Goal: Task Accomplishment & Management: Manage account settings

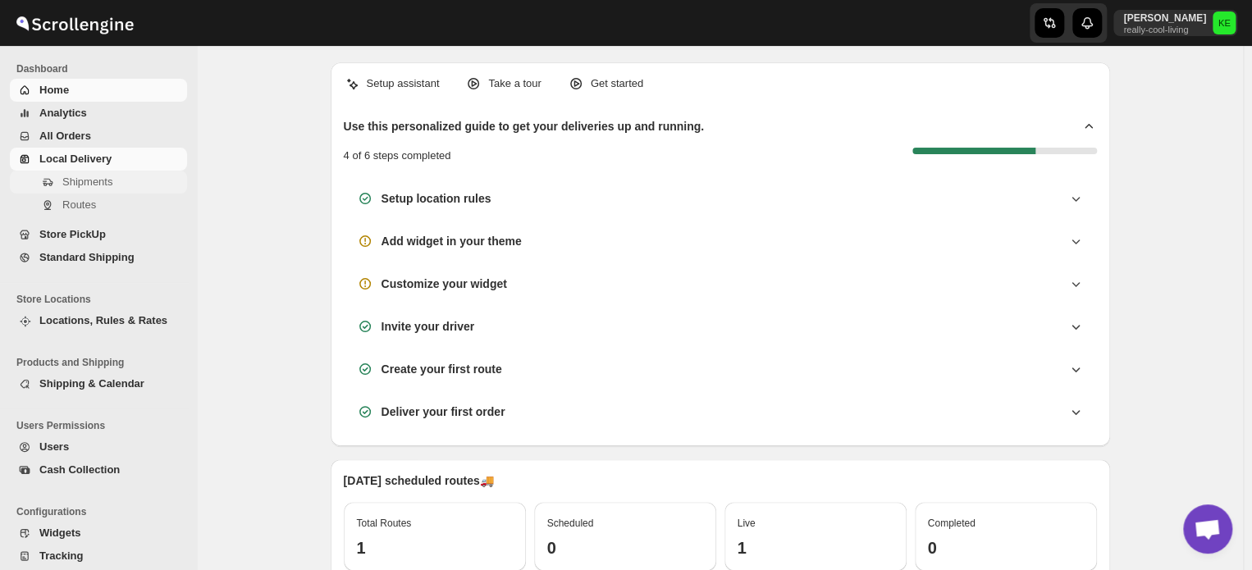
click at [93, 181] on span "Shipments" at bounding box center [87, 182] width 50 height 12
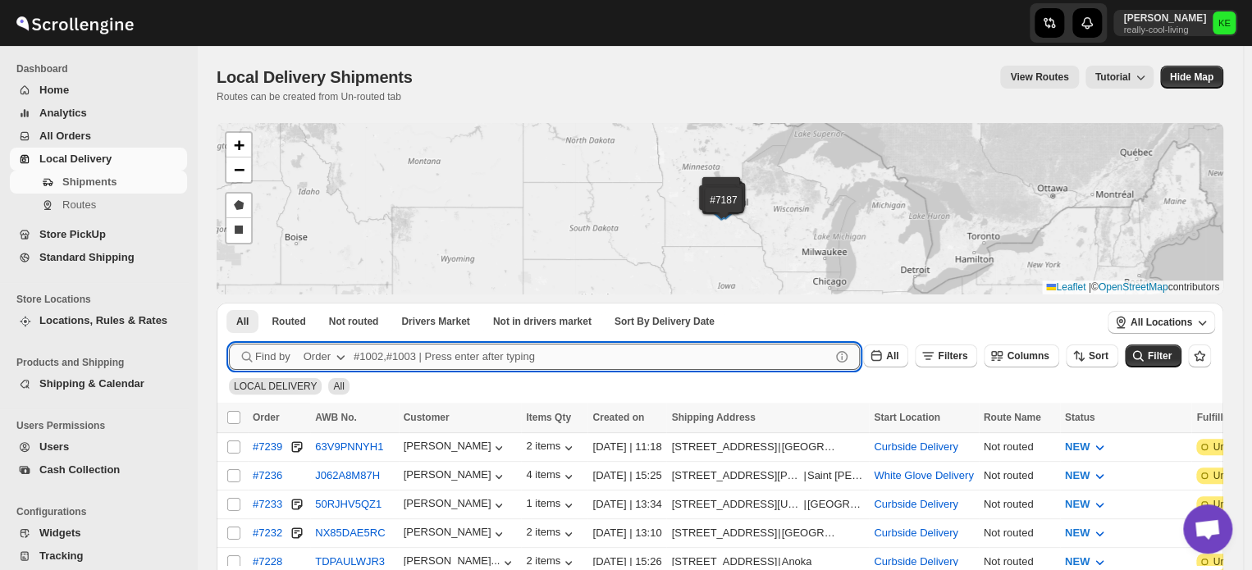
click at [368, 347] on input "text" at bounding box center [592, 357] width 477 height 26
type input "7155,7228"
click at [229, 303] on button "Submit" at bounding box center [252, 311] width 47 height 17
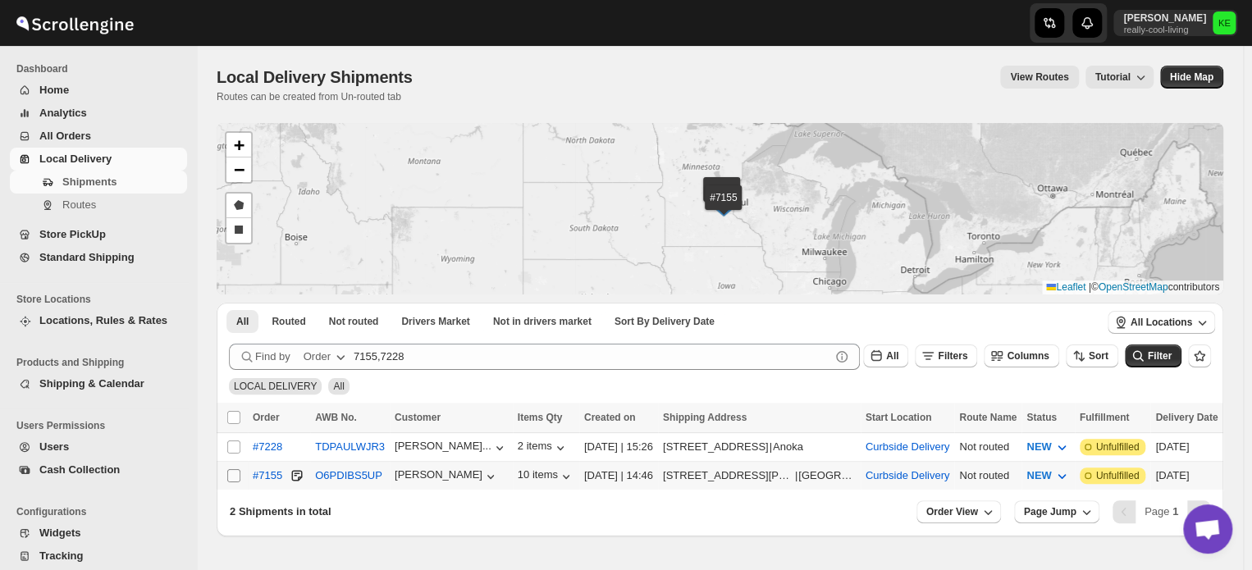
click at [236, 471] on input "Select shipment" at bounding box center [233, 475] width 13 height 13
checkbox input "true"
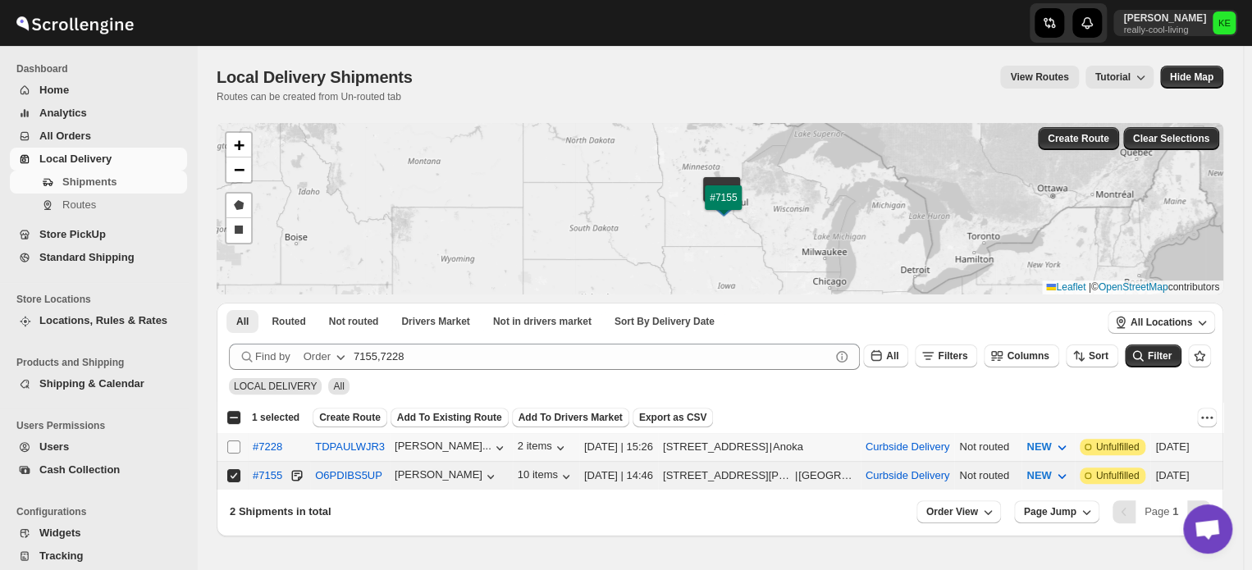
click at [231, 446] on input "Select shipment" at bounding box center [233, 447] width 13 height 13
checkbox input "true"
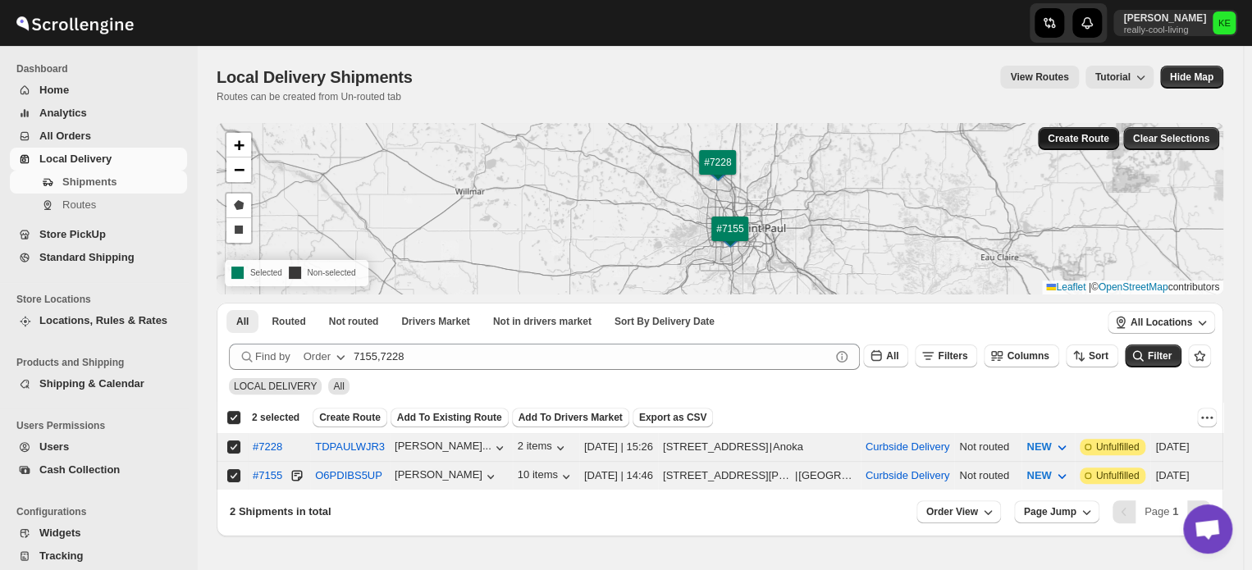
click at [1087, 140] on span "Create Route" at bounding box center [1079, 138] width 62 height 13
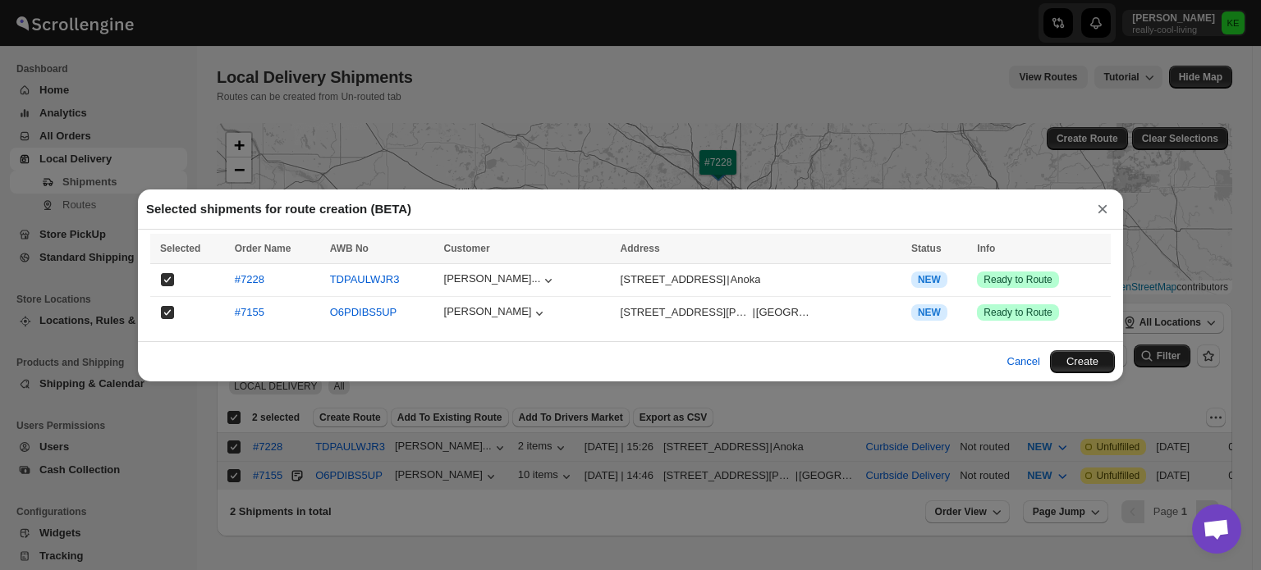
click at [1087, 364] on button "Create" at bounding box center [1082, 361] width 65 height 23
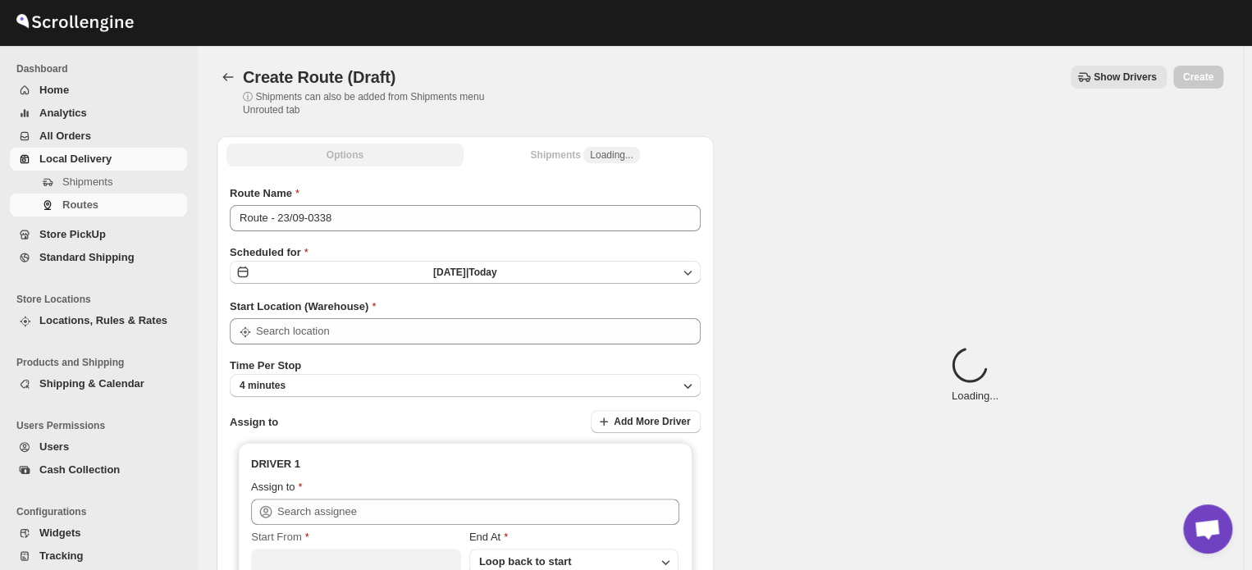
type input "Curbside Delivery"
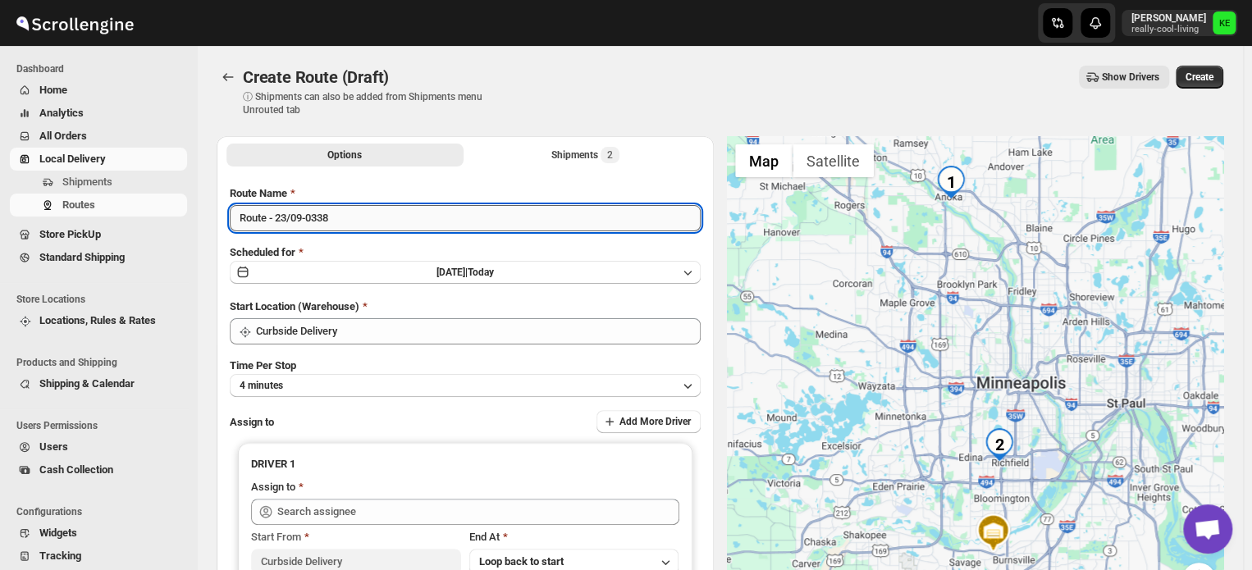
click at [346, 217] on input "Route - 23/09-0338" at bounding box center [465, 218] width 471 height 26
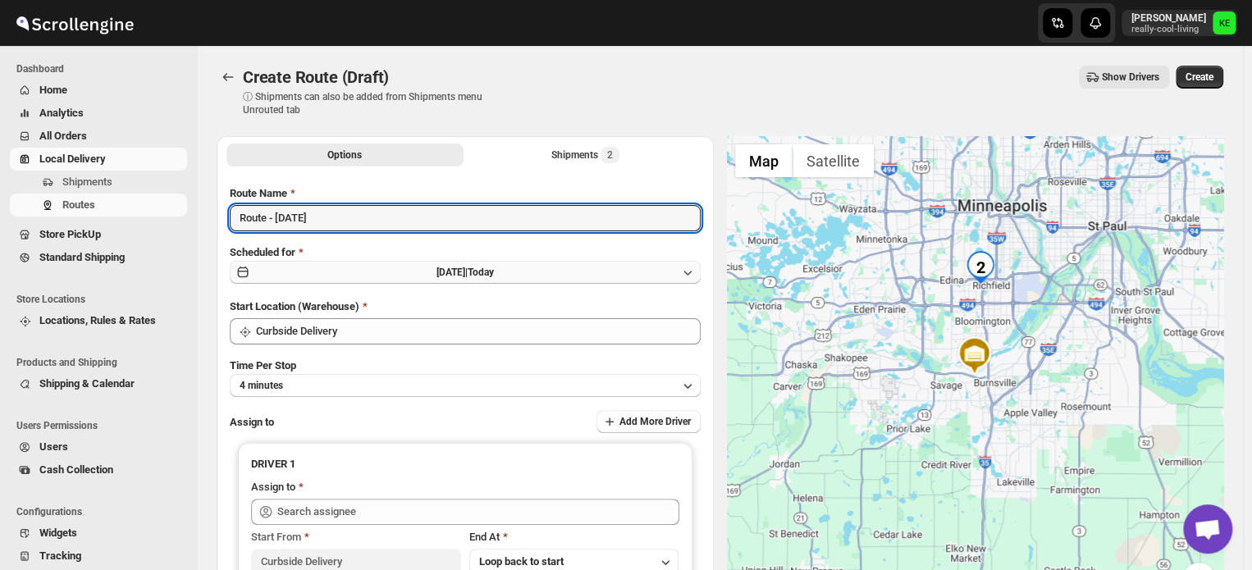
type input "Route - [DATE]"
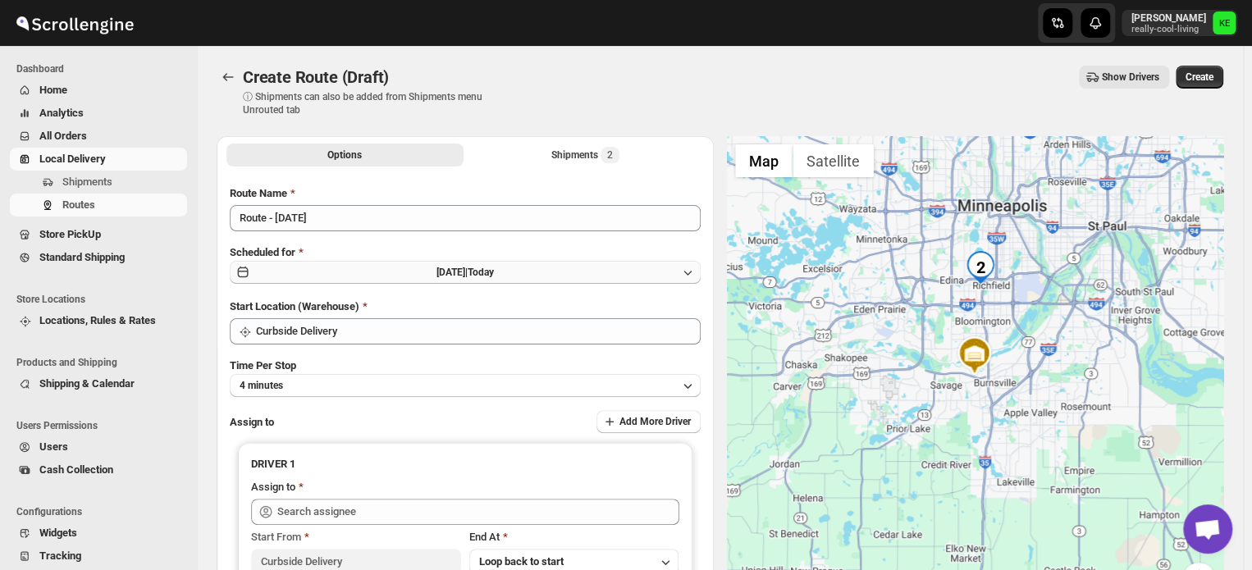
click at [693, 275] on icon "button" at bounding box center [688, 272] width 16 height 16
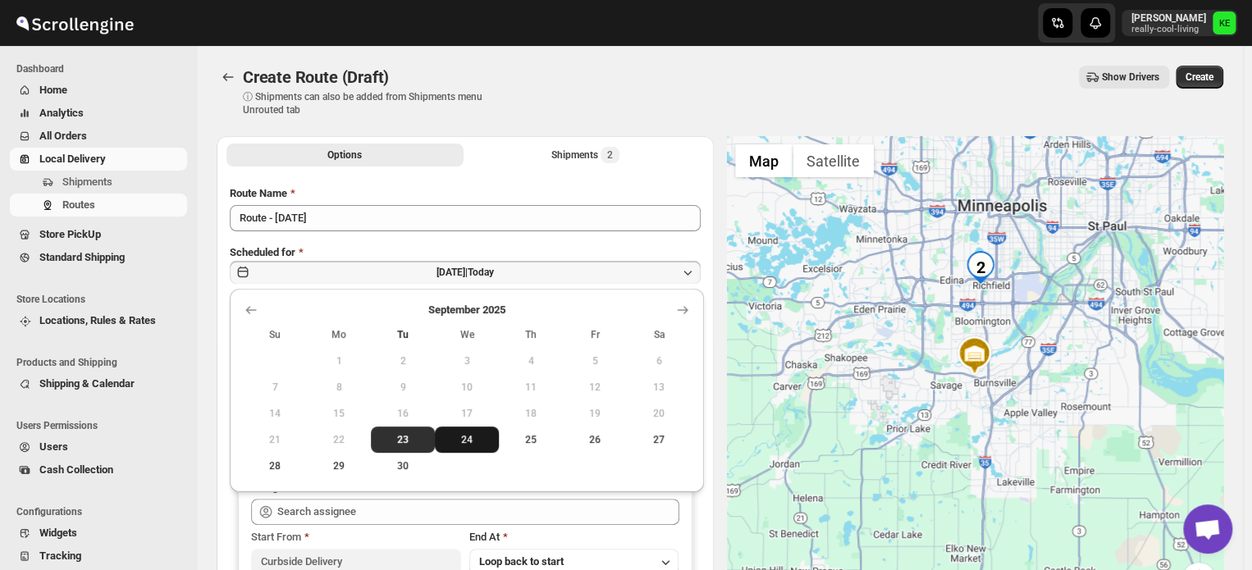
click at [473, 439] on span "24" at bounding box center [467, 439] width 51 height 13
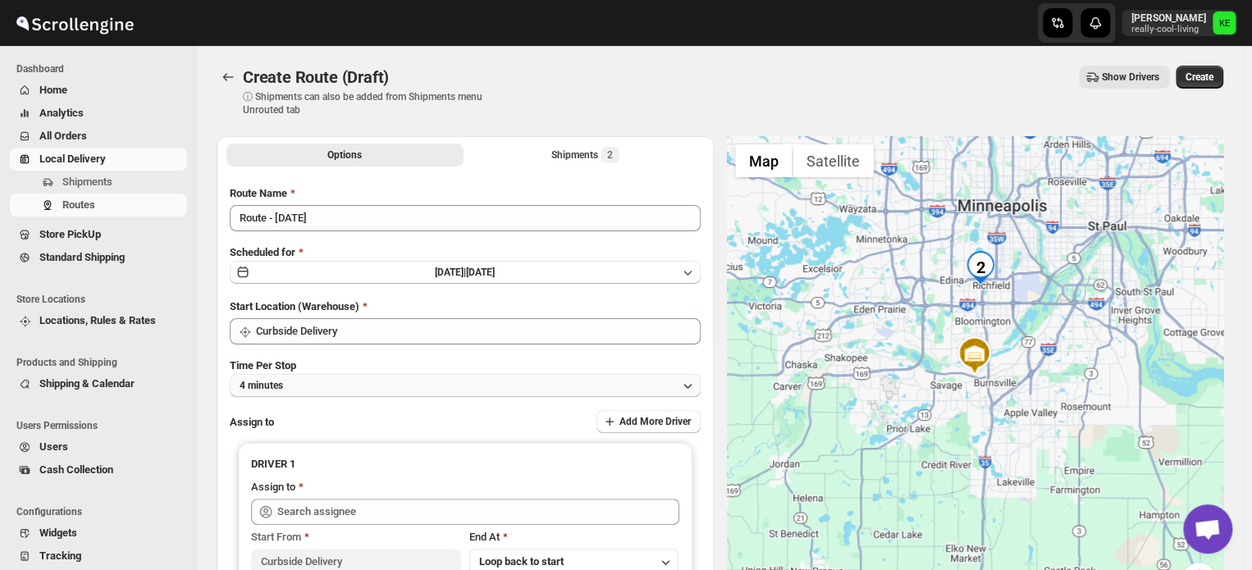
click at [689, 379] on icon "button" at bounding box center [688, 386] width 16 height 16
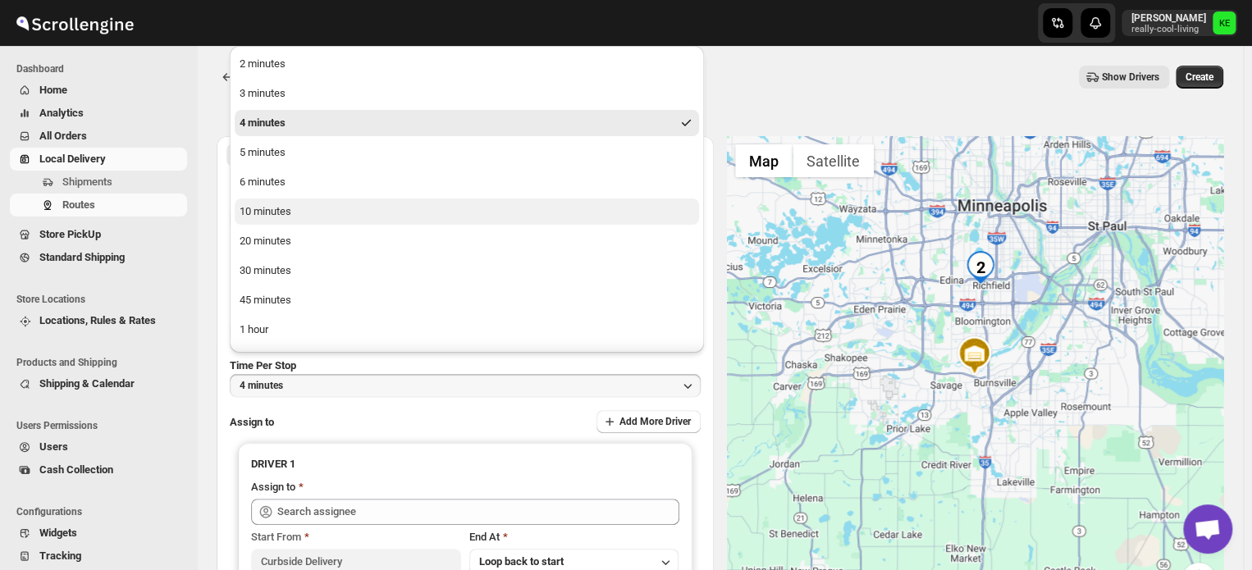
click at [272, 213] on div "10 minutes" at bounding box center [266, 212] width 52 height 16
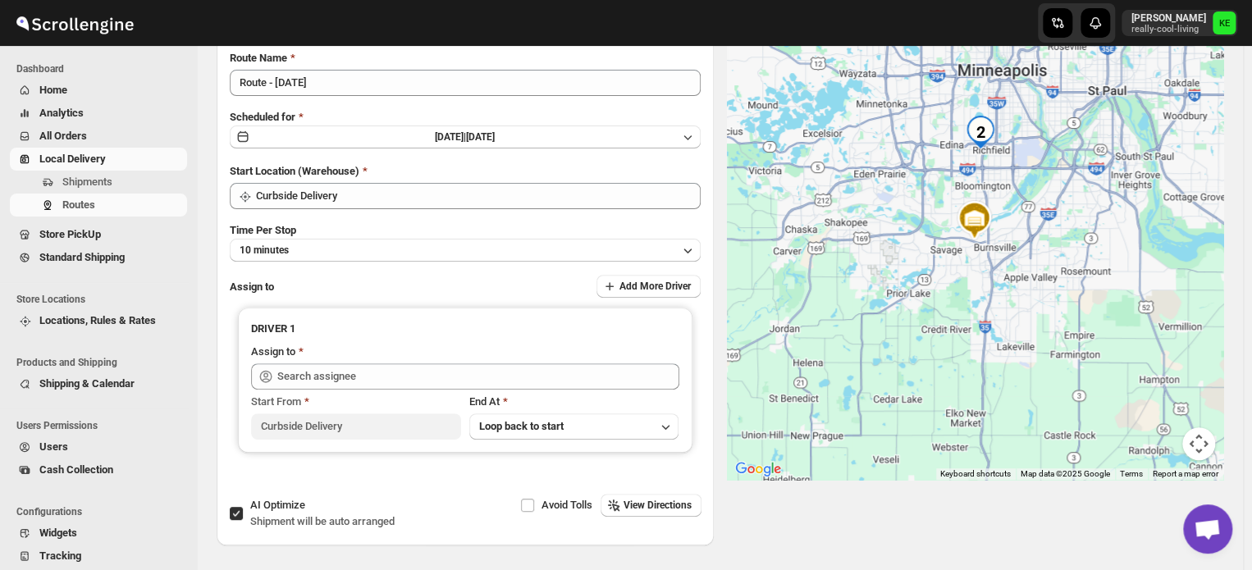
scroll to position [139, 0]
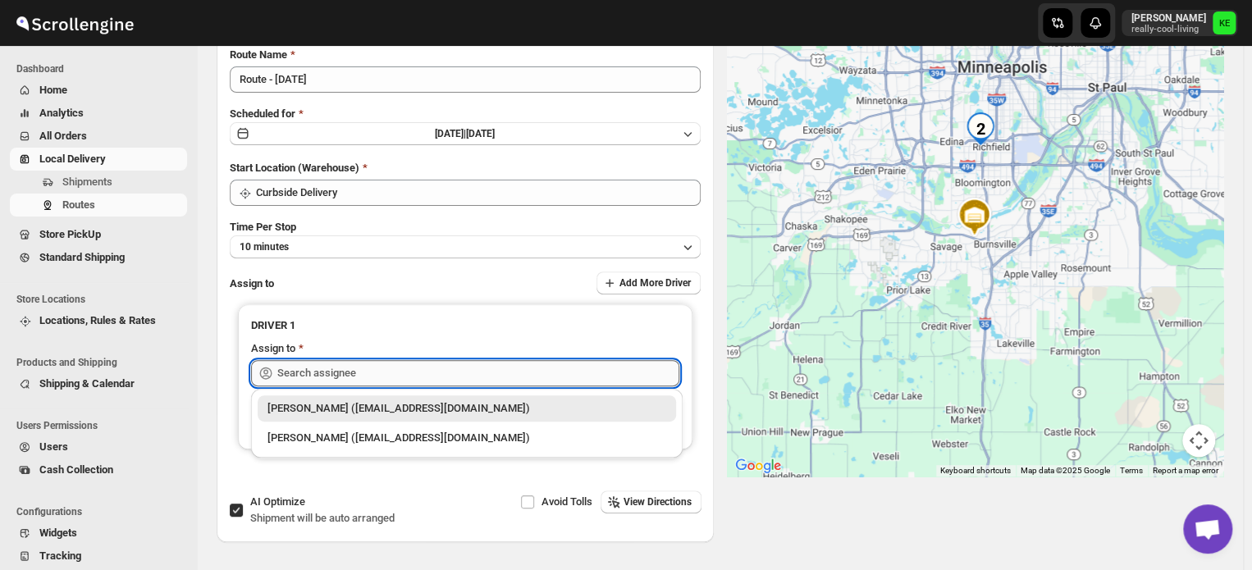
click at [355, 373] on input "text" at bounding box center [478, 373] width 402 height 26
click at [368, 433] on div "[PERSON_NAME] ([EMAIL_ADDRESS][DOMAIN_NAME])" at bounding box center [467, 438] width 399 height 16
type input "[PERSON_NAME] ([EMAIL_ADDRESS][DOMAIN_NAME])"
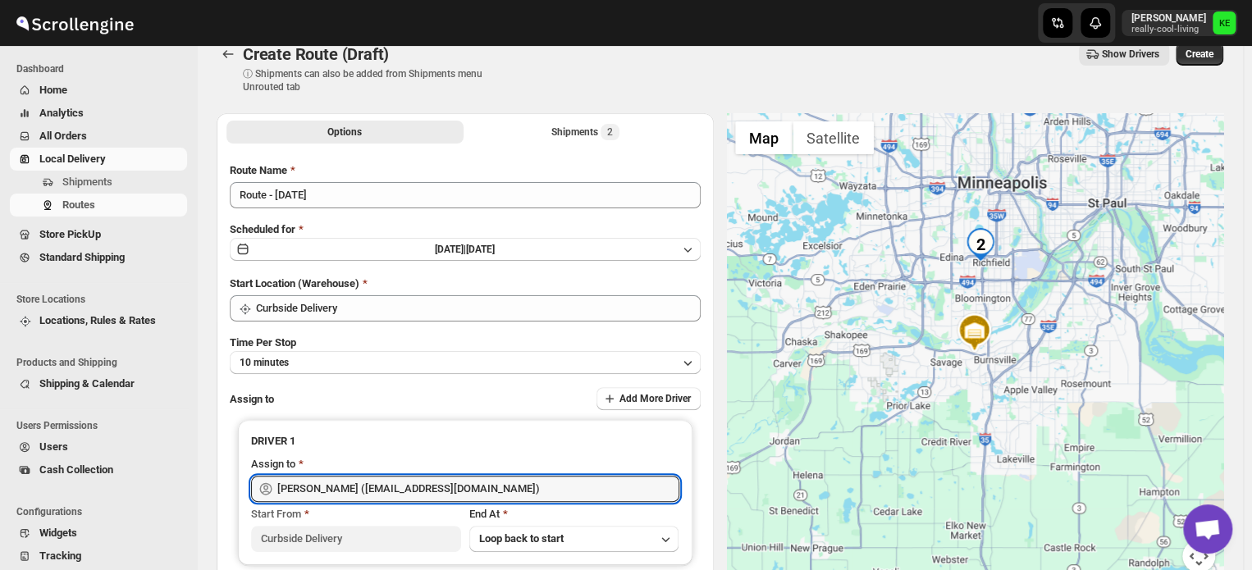
scroll to position [24, 0]
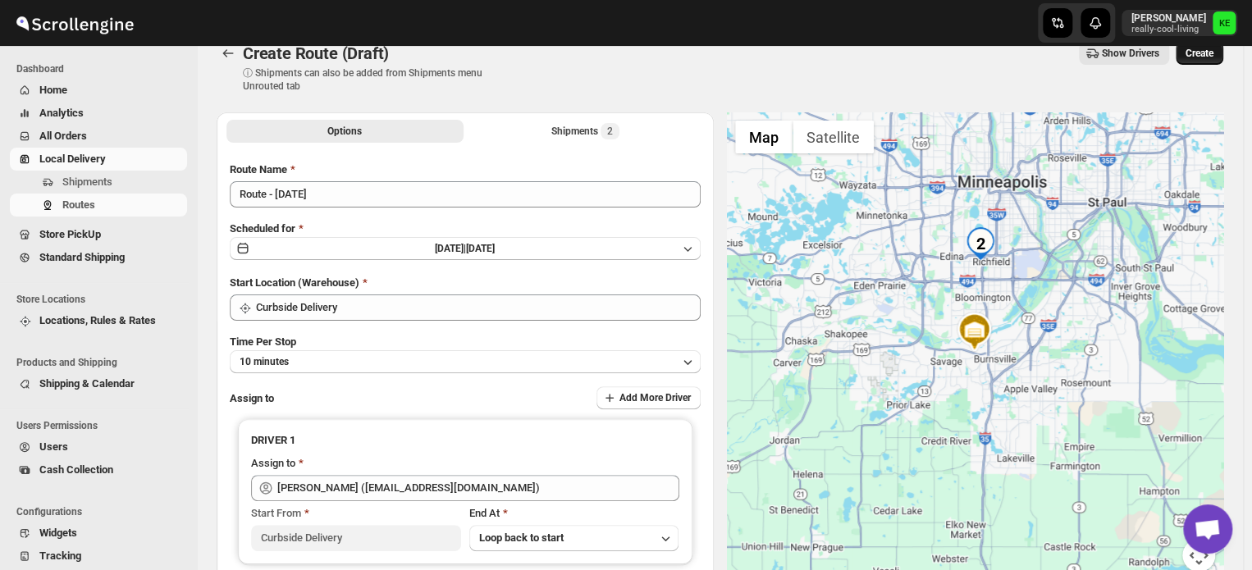
click at [1211, 53] on span "Create" at bounding box center [1200, 53] width 28 height 13
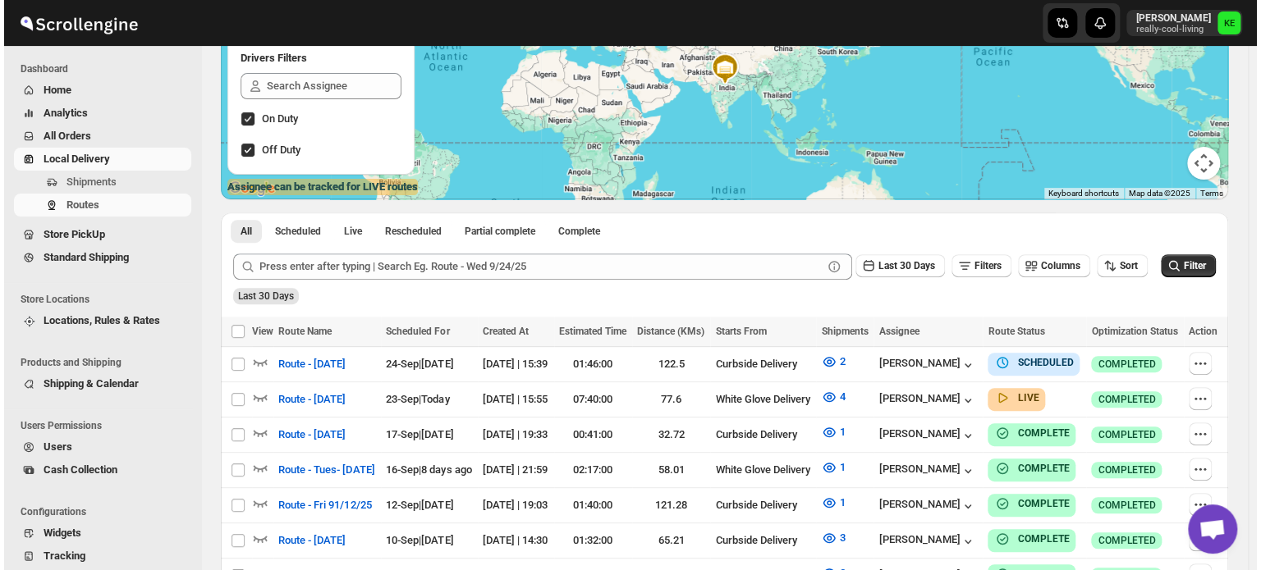
scroll to position [190, 0]
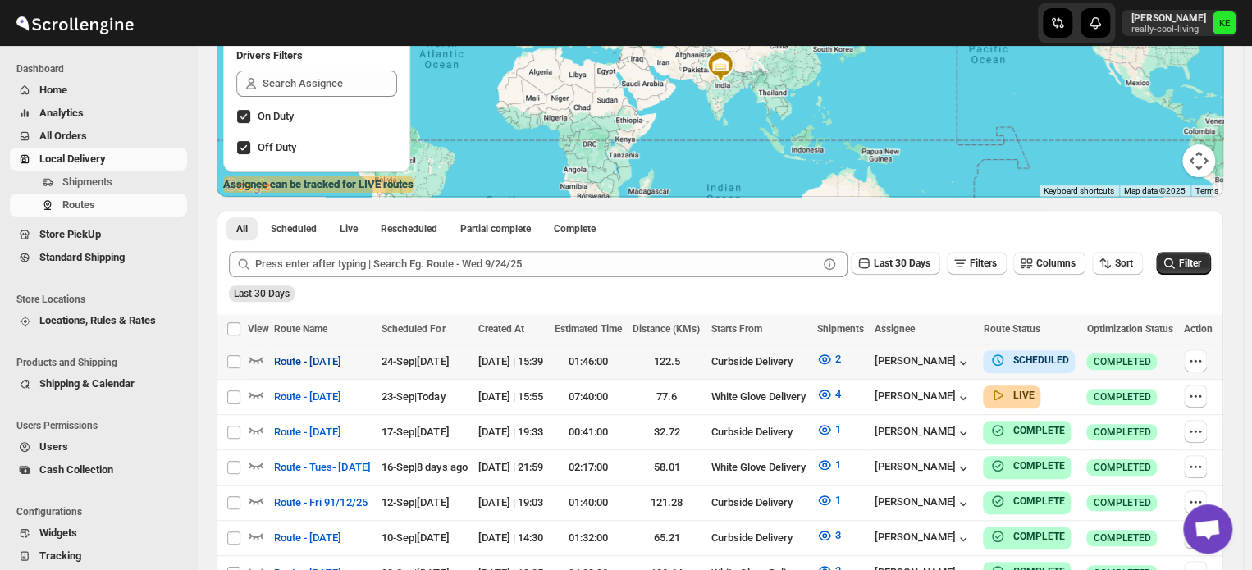
click at [333, 364] on span "Route - [DATE]" at bounding box center [307, 362] width 67 height 16
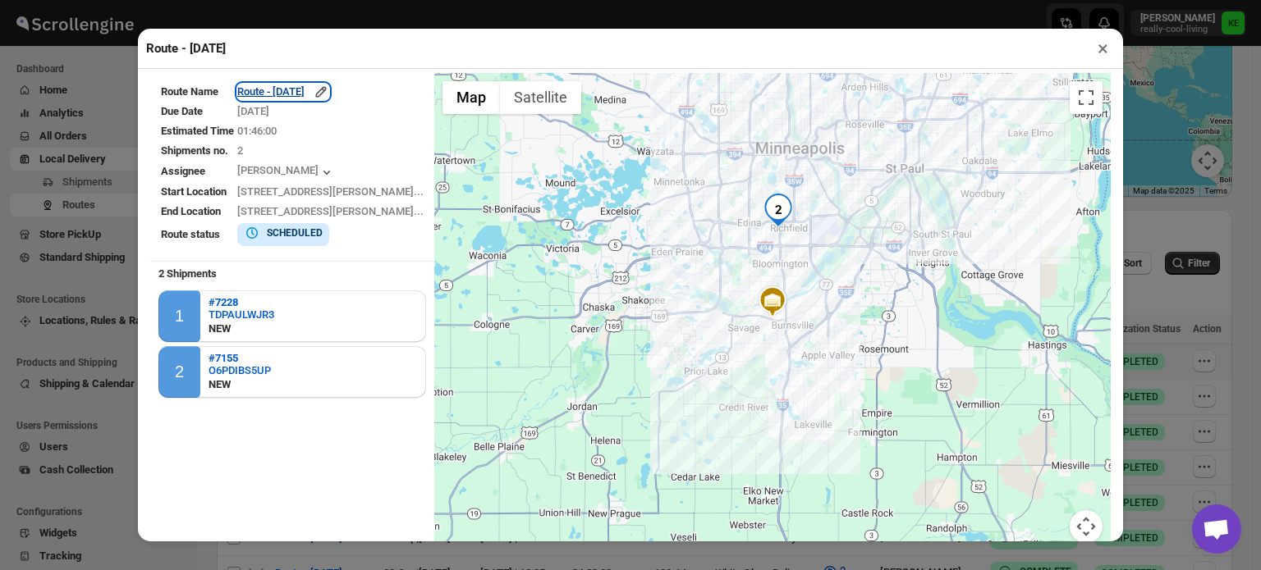
click at [329, 97] on div "Route - [DATE]" at bounding box center [283, 92] width 92 height 16
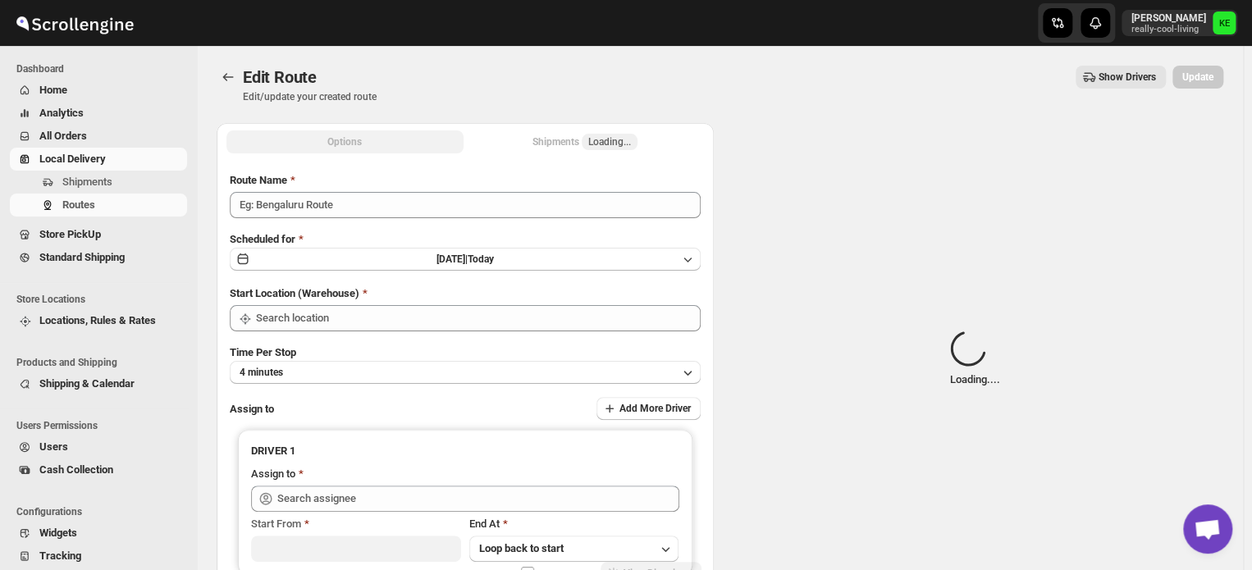
type input "Route - [DATE]"
type input "Curbside Delivery"
type input "[PERSON_NAME] ([EMAIL_ADDRESS][DOMAIN_NAME])"
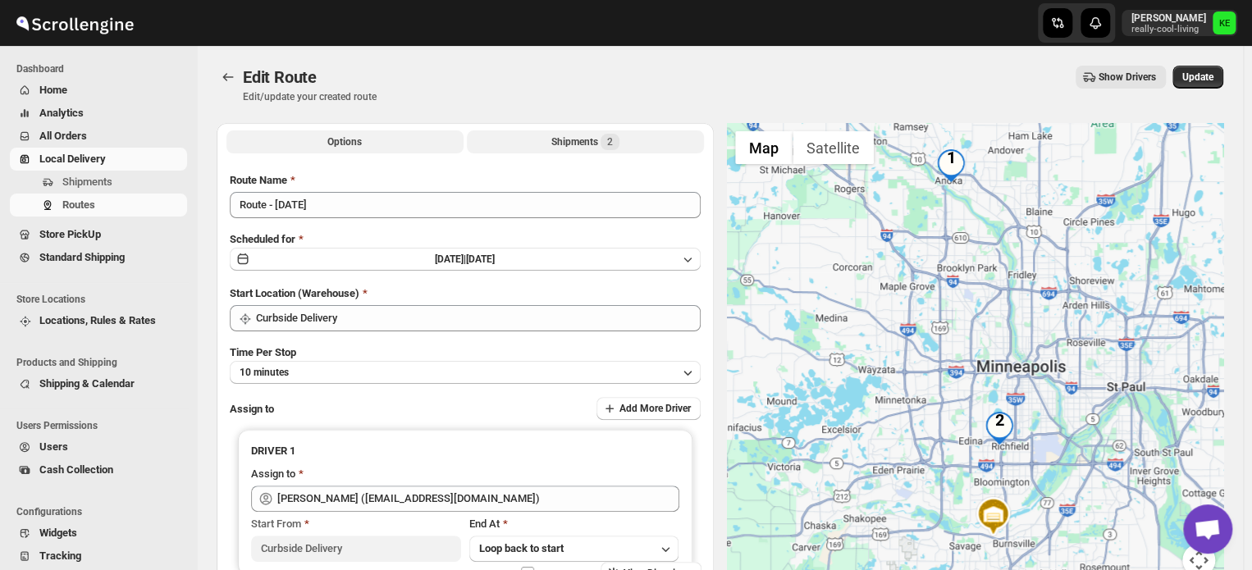
click at [575, 144] on div "Shipments 2" at bounding box center [586, 142] width 68 height 16
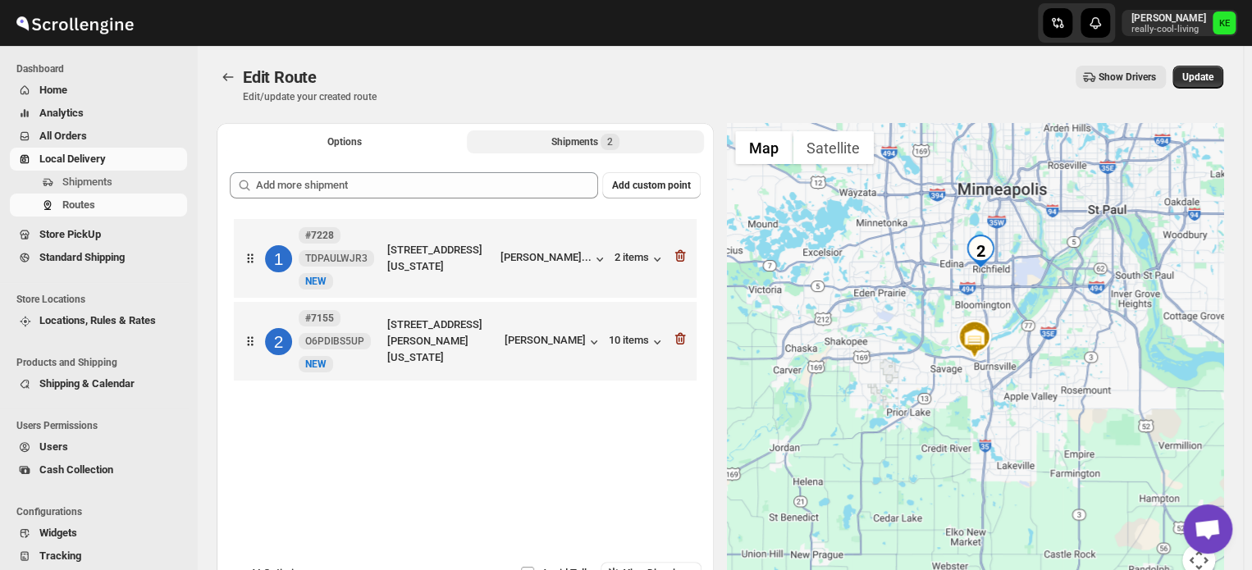
drag, startPoint x: 326, startPoint y: 328, endPoint x: 326, endPoint y: 298, distance: 30.4
click at [326, 298] on div "1 #7228 TDPAULWJR3 New NEW [STREET_ADDRESS][US_STATE] [PERSON_NAME]... 2 items …" at bounding box center [465, 302] width 471 height 174
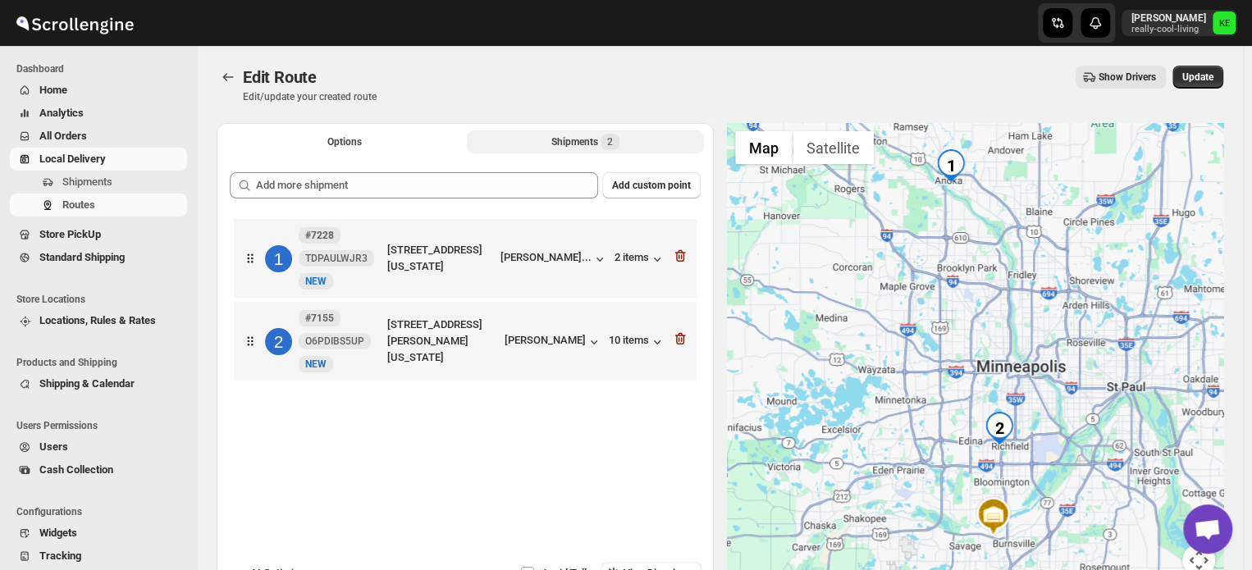
click at [328, 335] on span "O6PDIBS5UP" at bounding box center [335, 341] width 72 height 16
click at [328, 331] on div "1 #7228 TDPAULWJR3 New NEW [STREET_ADDRESS][US_STATE] [PERSON_NAME]... 2 items …" at bounding box center [465, 302] width 471 height 174
click at [498, 351] on div "[STREET_ADDRESS][PERSON_NAME][US_STATE]" at bounding box center [442, 341] width 111 height 49
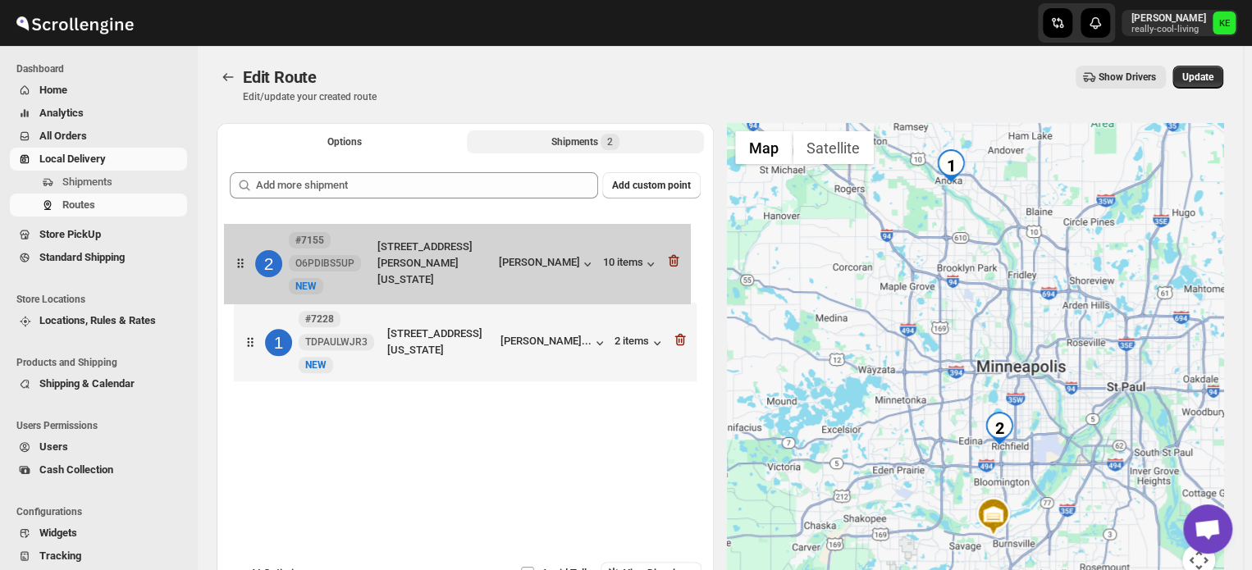
drag, startPoint x: 514, startPoint y: 336, endPoint x: 504, endPoint y: 252, distance: 84.3
click at [504, 252] on div "1 #7228 TDPAULWJR3 New NEW [STREET_ADDRESS][US_STATE] [PERSON_NAME]... 2 items …" at bounding box center [465, 302] width 471 height 175
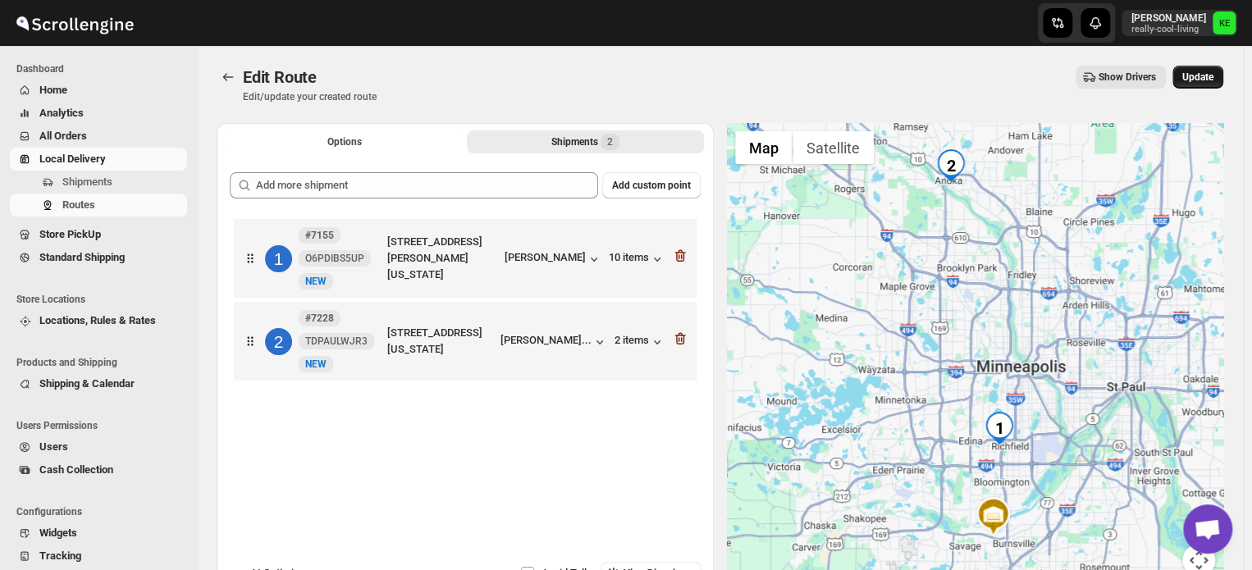
click at [1202, 77] on span "Update" at bounding box center [1198, 77] width 31 height 13
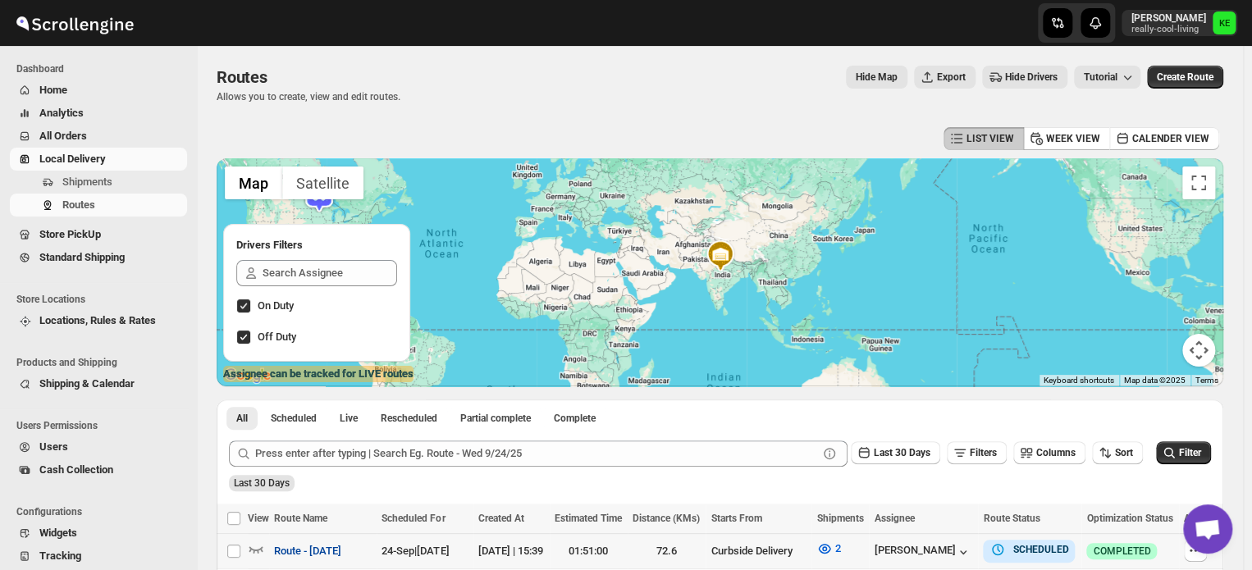
click at [327, 552] on span "Route - [DATE]" at bounding box center [307, 551] width 67 height 16
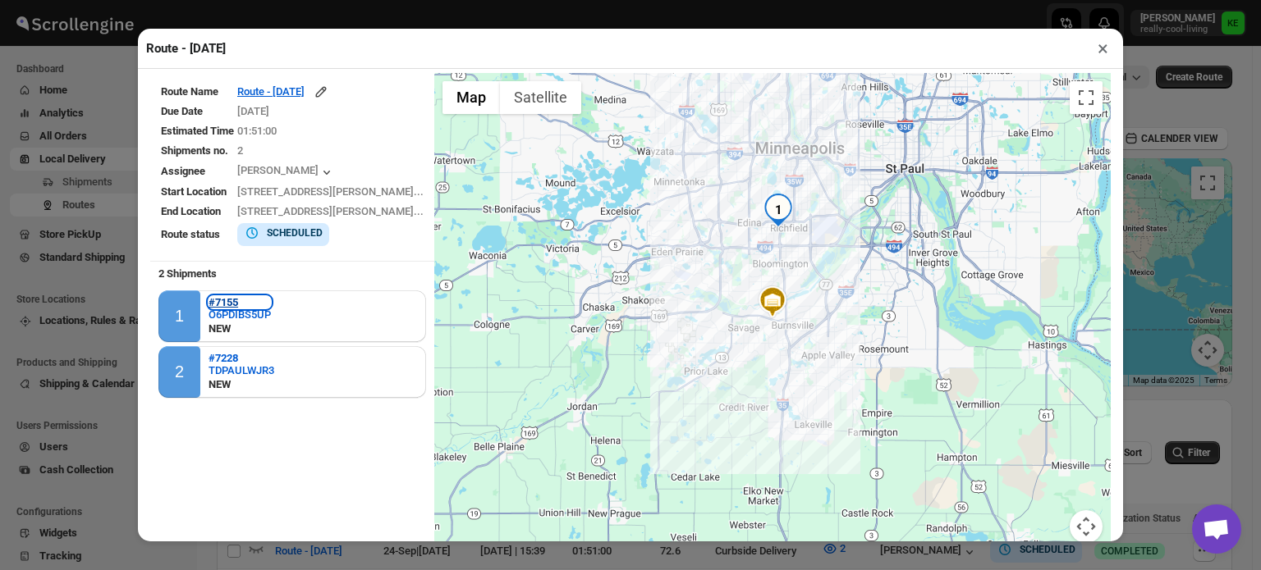
click at [228, 296] on b "#7155" at bounding box center [223, 302] width 30 height 12
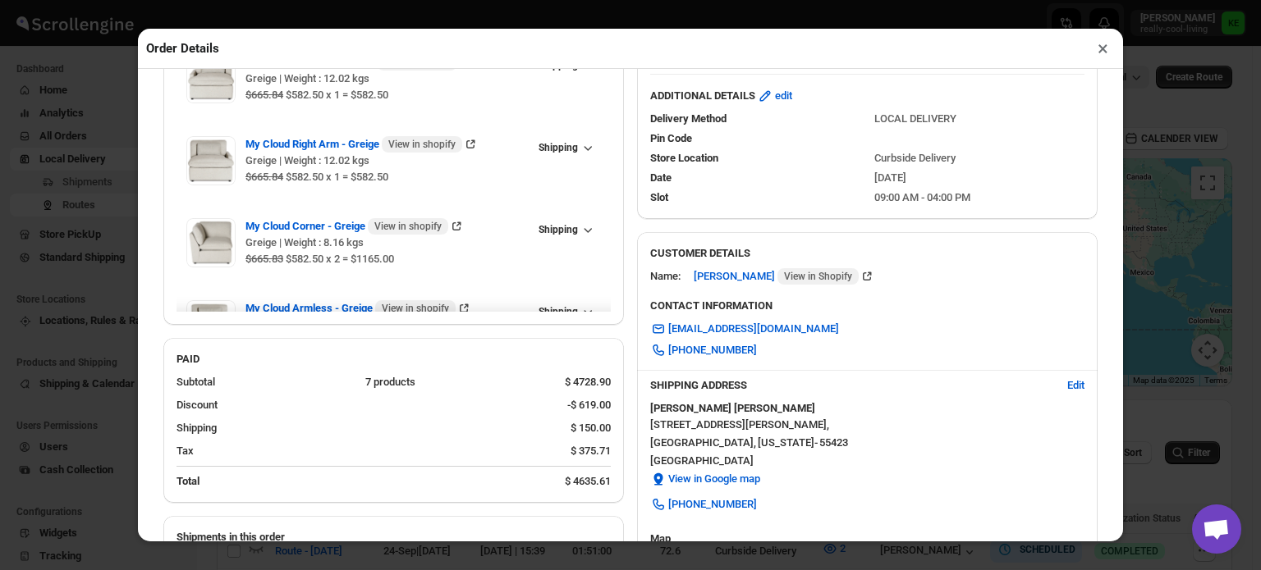
scroll to position [131, 0]
click at [1097, 55] on button "×" at bounding box center [1103, 48] width 24 height 23
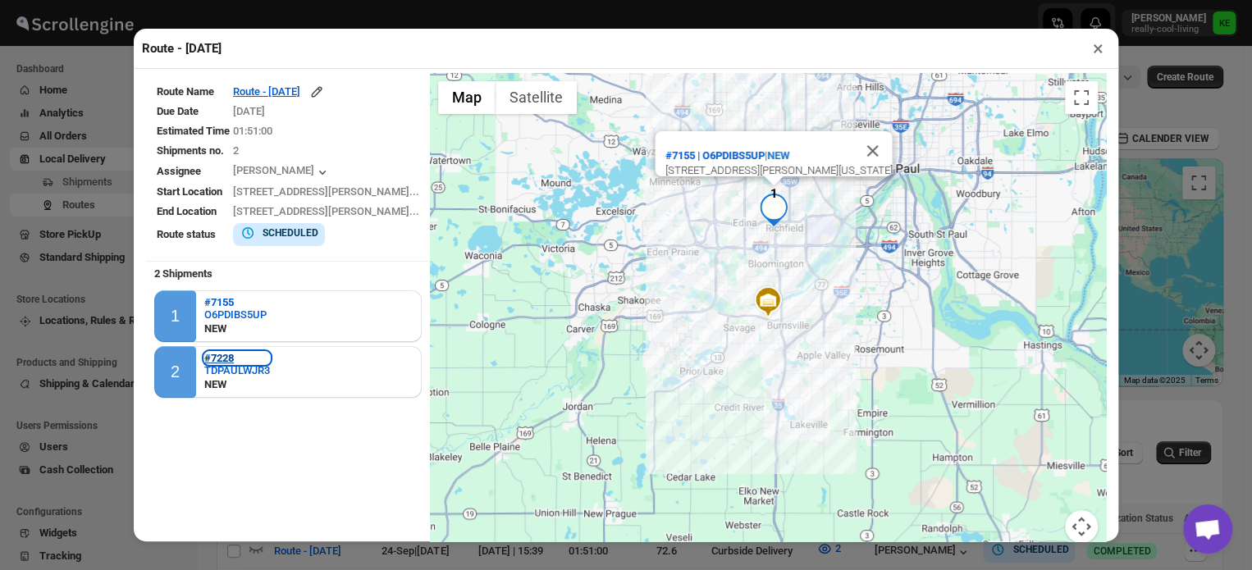
click at [215, 359] on b "#7228" at bounding box center [219, 358] width 30 height 12
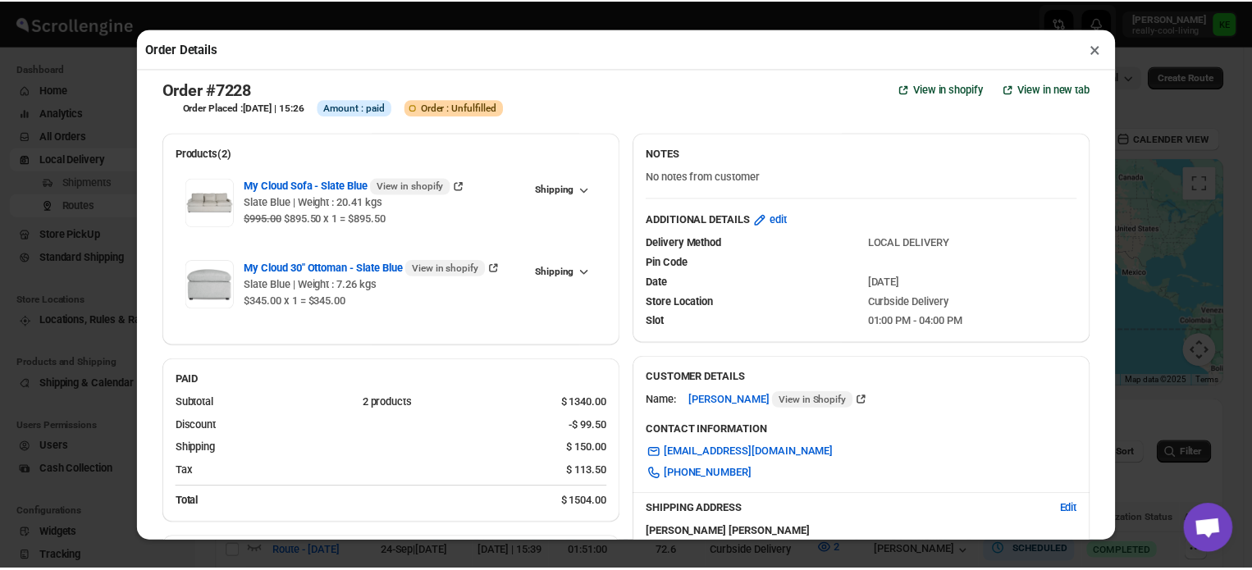
scroll to position [2, 0]
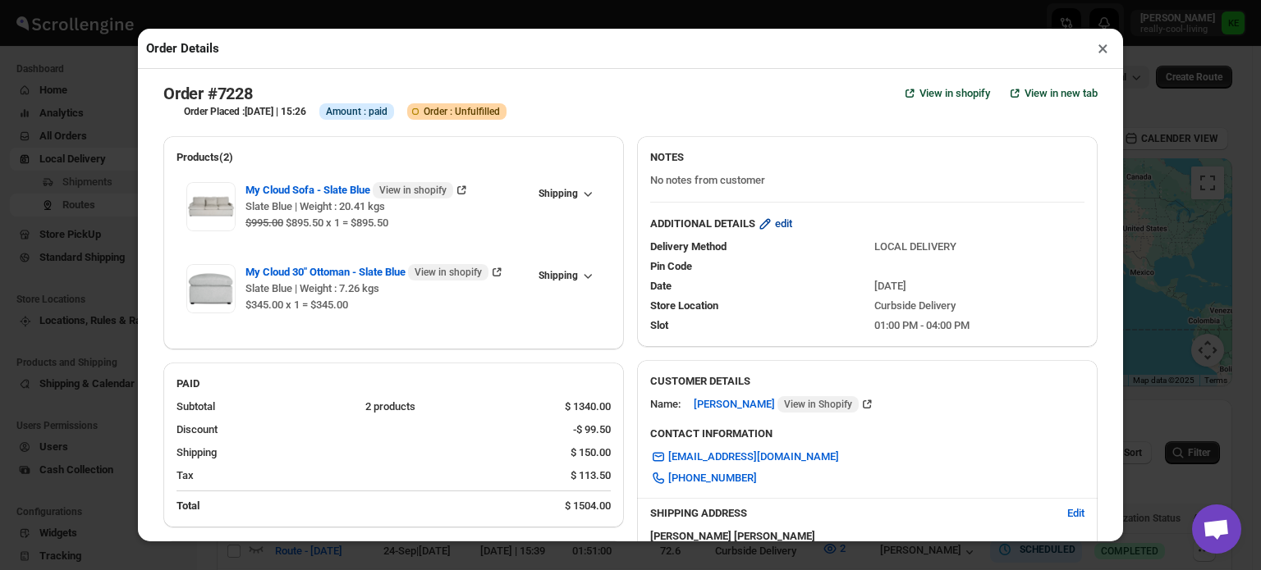
click at [782, 231] on span "edit" at bounding box center [783, 224] width 17 height 16
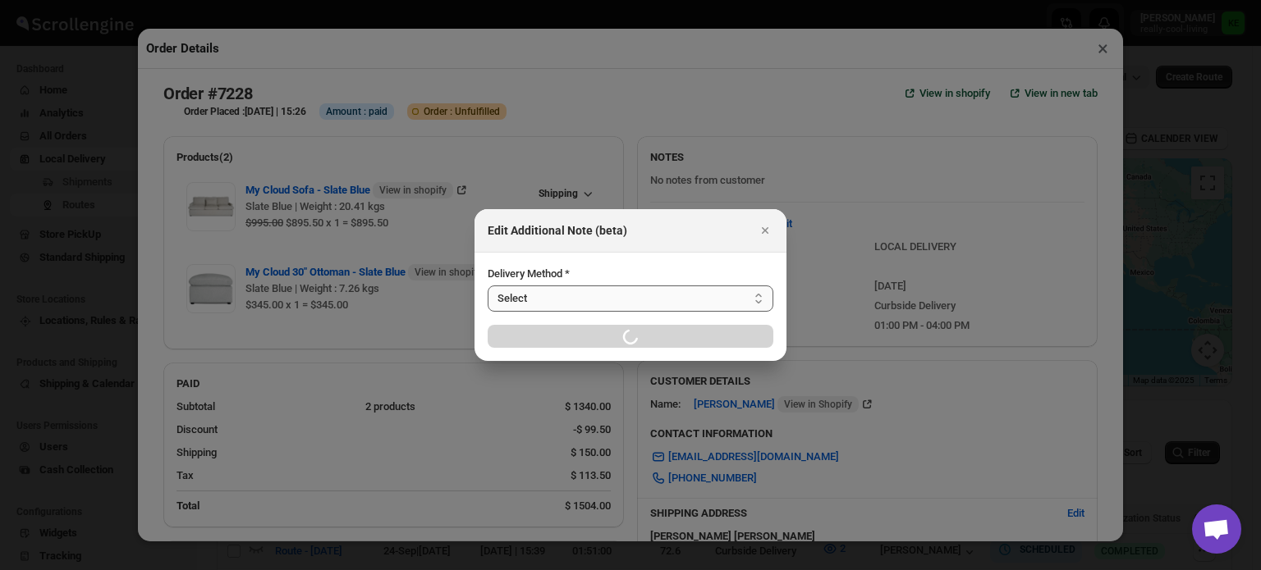
select select "LOCAL_DELIVERY"
select select "LOCATION_BASES"
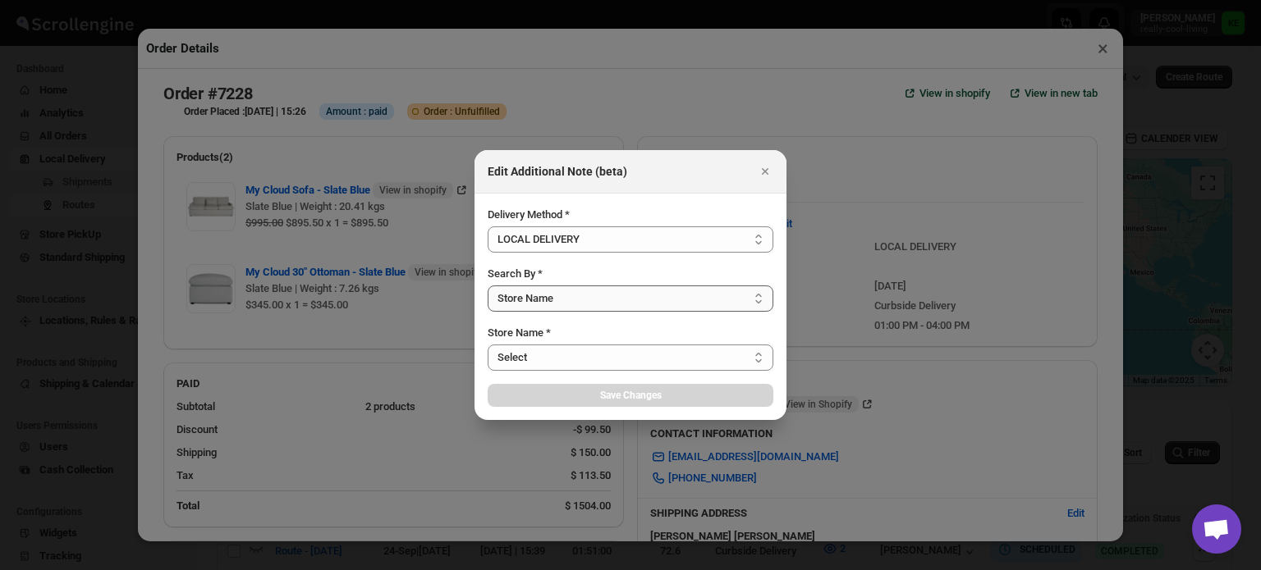
select select "656744df154a64d9bb065b6d"
select select "[DATE]"
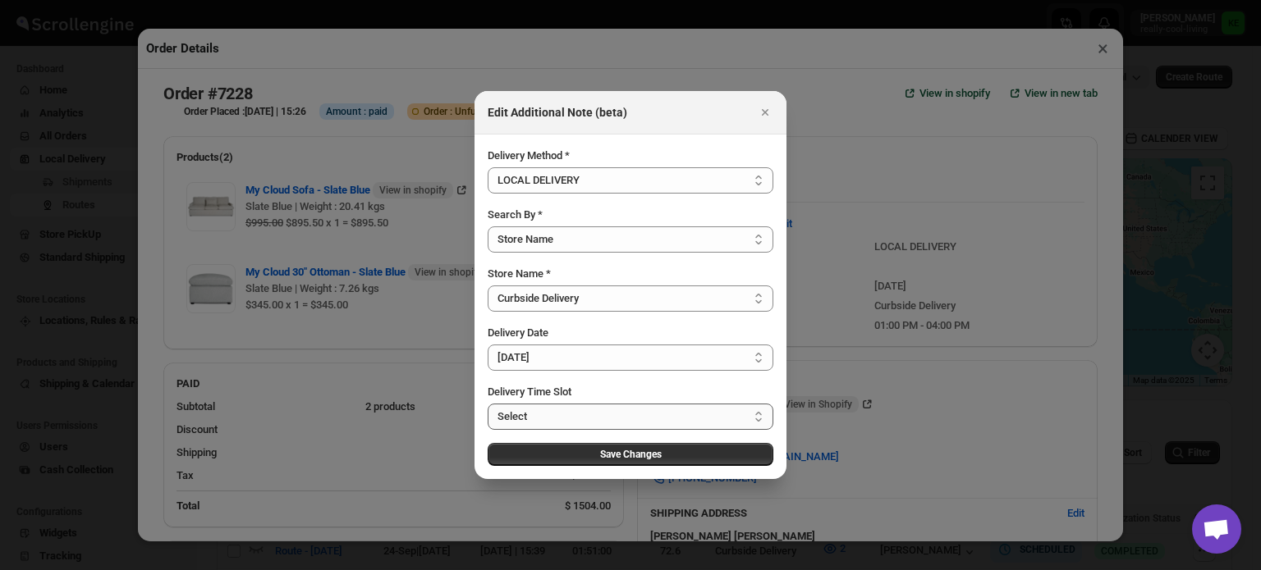
click at [758, 418] on select "Select 09:00 AM - 04:00 PM 09:00 AM - 11:00 AM 10:00 AM - 12:00 PM 11:00 AM - 0…" at bounding box center [631, 417] width 286 height 26
select select "673ffc4d35296b8d311f7cc5"
click at [488, 404] on select "Select 09:00 AM - 04:00 PM 09:00 AM - 11:00 AM 10:00 AM - 12:00 PM 11:00 AM - 0…" at bounding box center [631, 417] width 286 height 26
click at [630, 457] on span "Save Changes" at bounding box center [631, 454] width 62 height 13
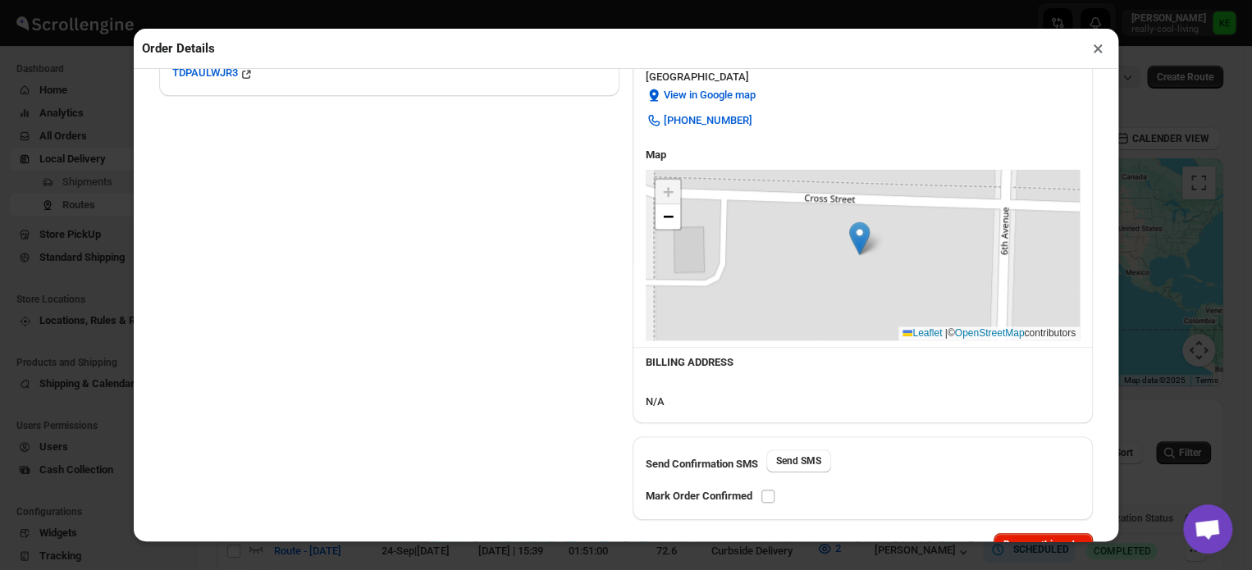
scroll to position [519, 0]
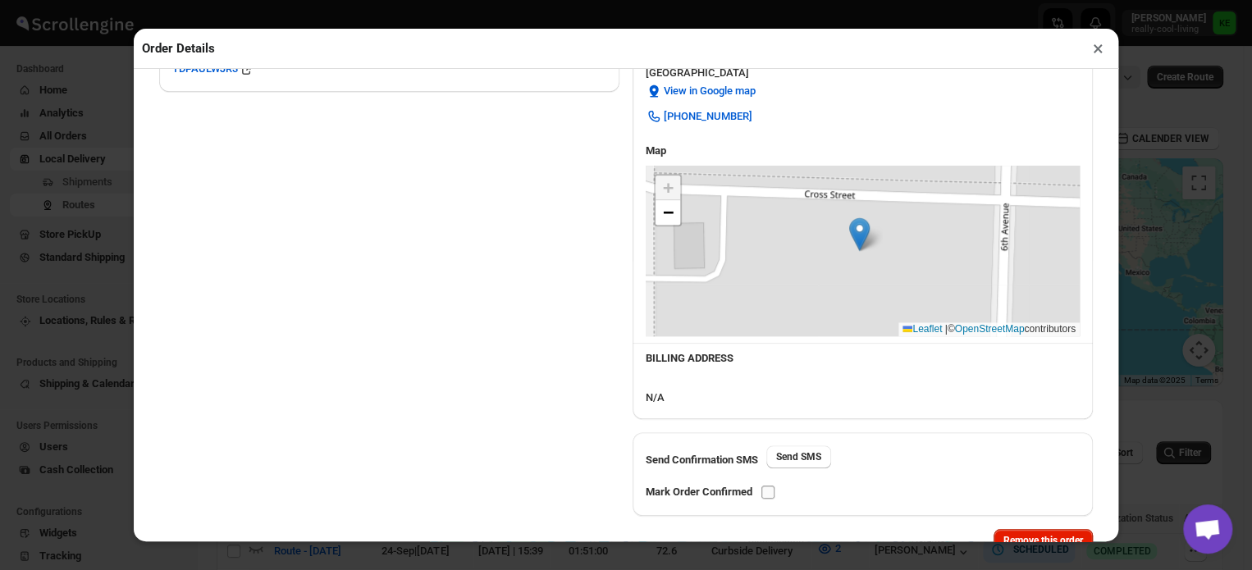
click at [770, 492] on input "checkbox" at bounding box center [768, 492] width 13 height 13
checkbox input "true"
click at [1096, 55] on button "×" at bounding box center [1099, 48] width 24 height 23
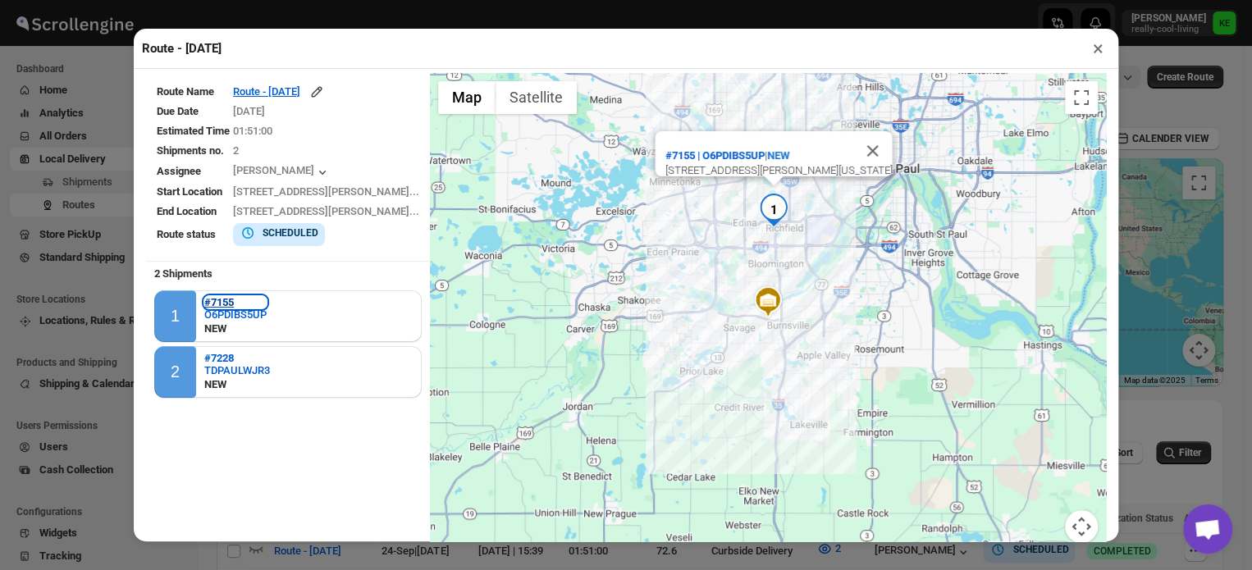
click at [222, 301] on b "#7155" at bounding box center [219, 302] width 30 height 12
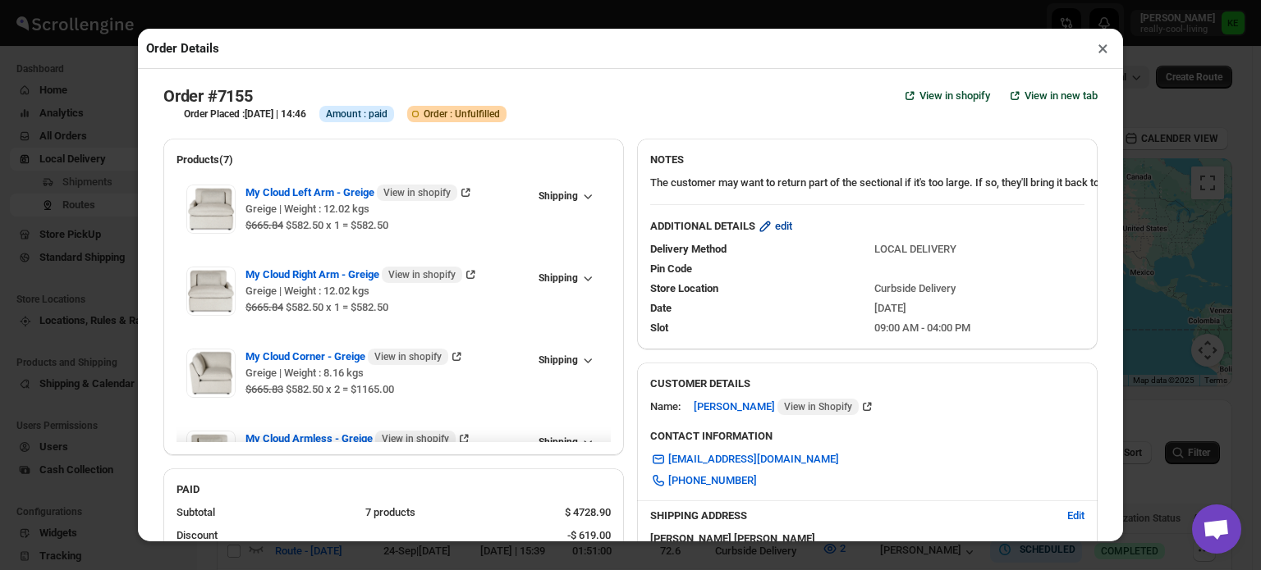
click at [780, 231] on span "edit" at bounding box center [783, 226] width 17 height 16
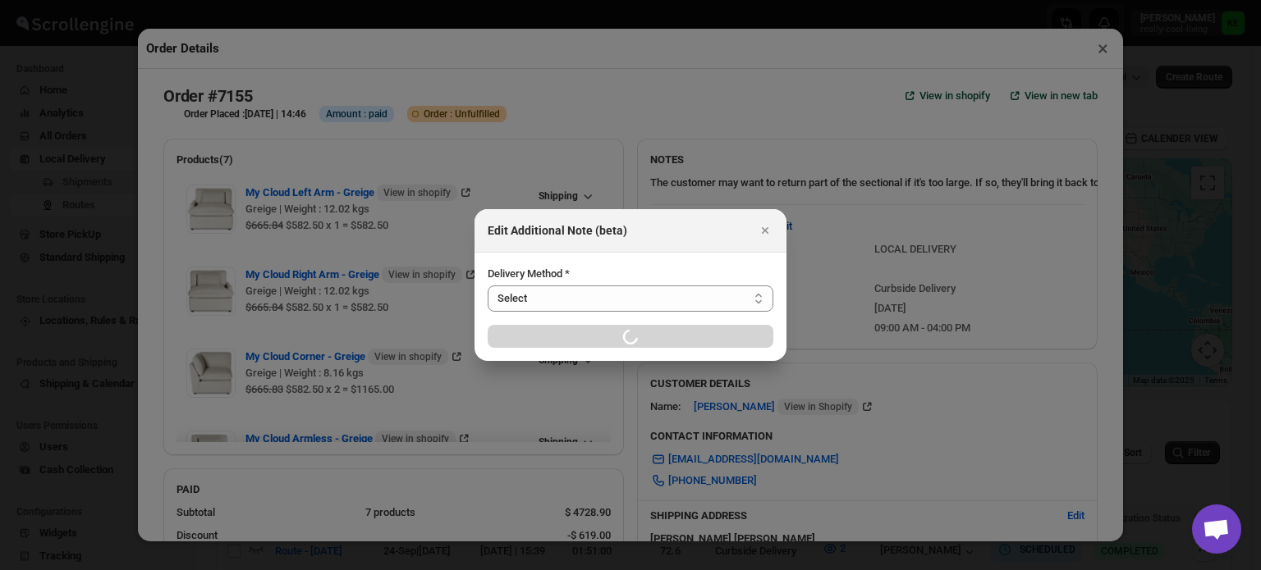
select select "LOCAL_DELIVERY"
select select "LOCATION_BASES"
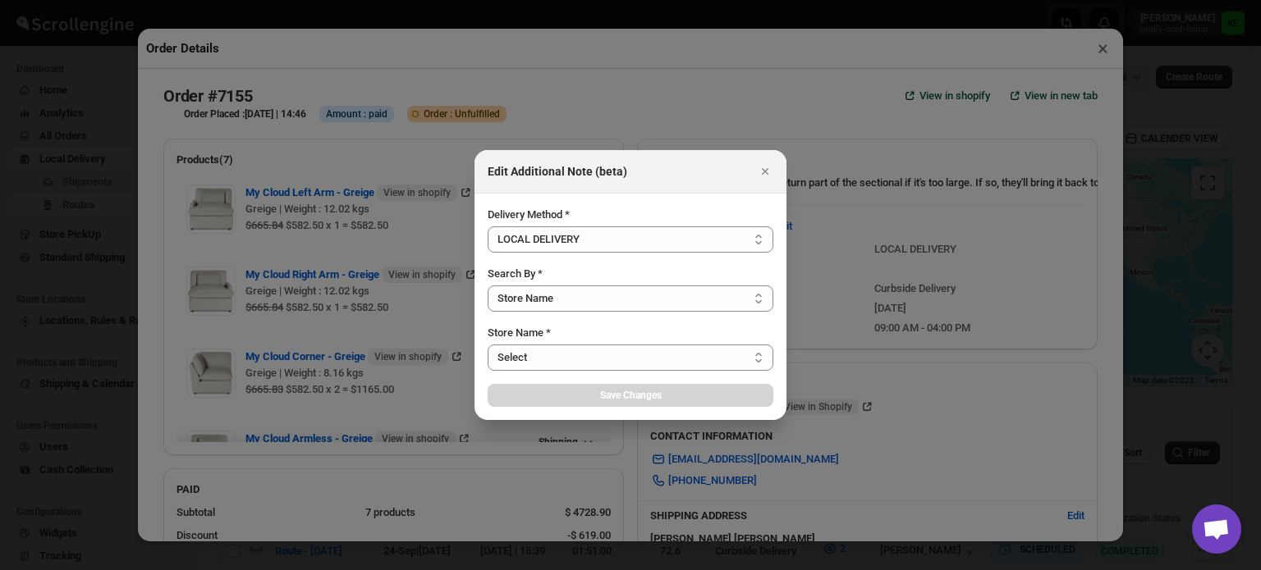
select select "[DATE]"
select select "673d422469eea1fe58247aa0"
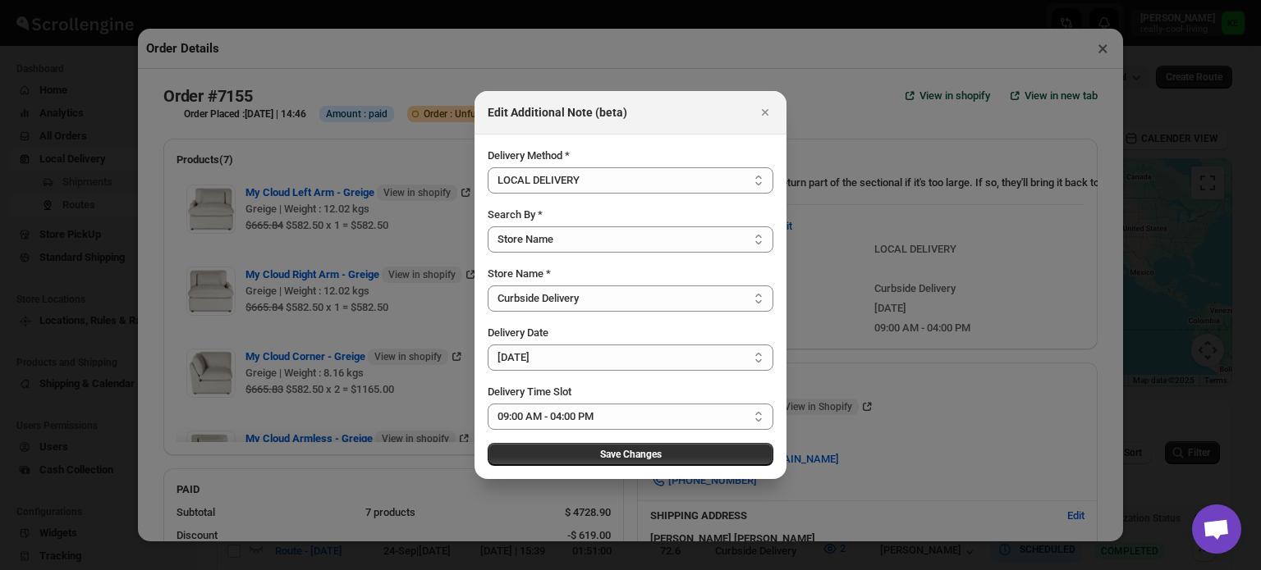
select select "656744df154a64d9bb065b6d"
click at [758, 417] on select "Select 09:00 AM - 04:00 PM 09:00 AM - 11:00 AM 10:00 AM - 12:00 PM 11:00 AM - 0…" at bounding box center [631, 417] width 286 height 26
select select "673ffc4d35296b8d311f7cc4"
click at [488, 404] on select "Select 09:00 AM - 04:00 PM 09:00 AM - 11:00 AM 10:00 AM - 12:00 PM 11:00 AM - 0…" at bounding box center [631, 417] width 286 height 26
click at [650, 451] on span "Save Changes" at bounding box center [631, 454] width 62 height 13
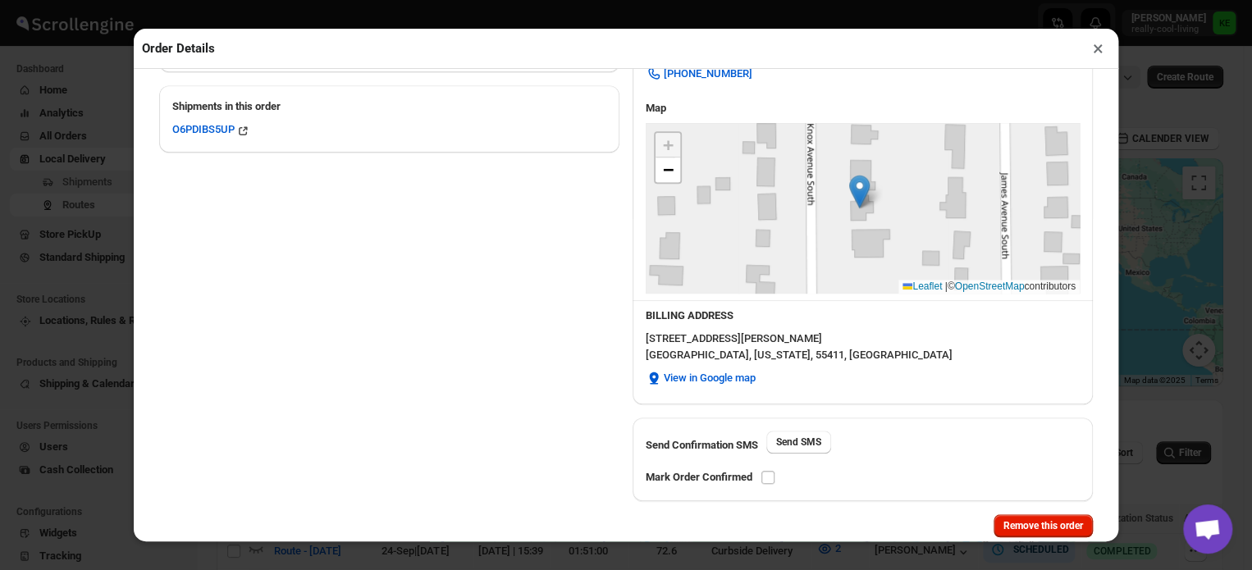
scroll to position [593, 0]
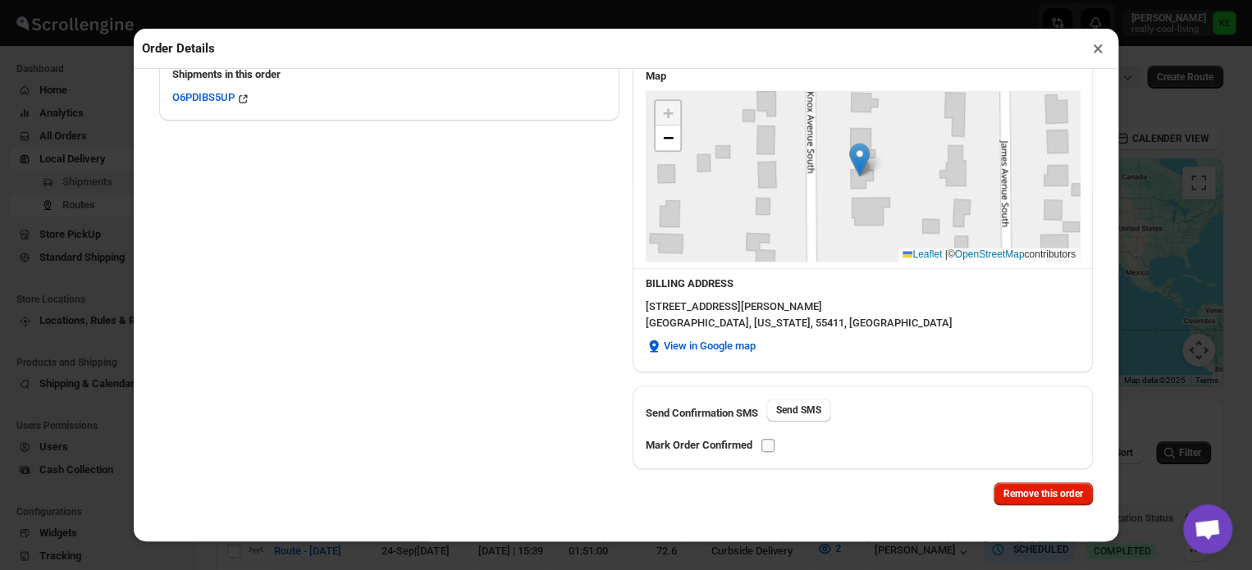
click at [769, 445] on input "checkbox" at bounding box center [768, 445] width 13 height 13
checkbox input "true"
click at [1097, 53] on button "×" at bounding box center [1099, 48] width 24 height 23
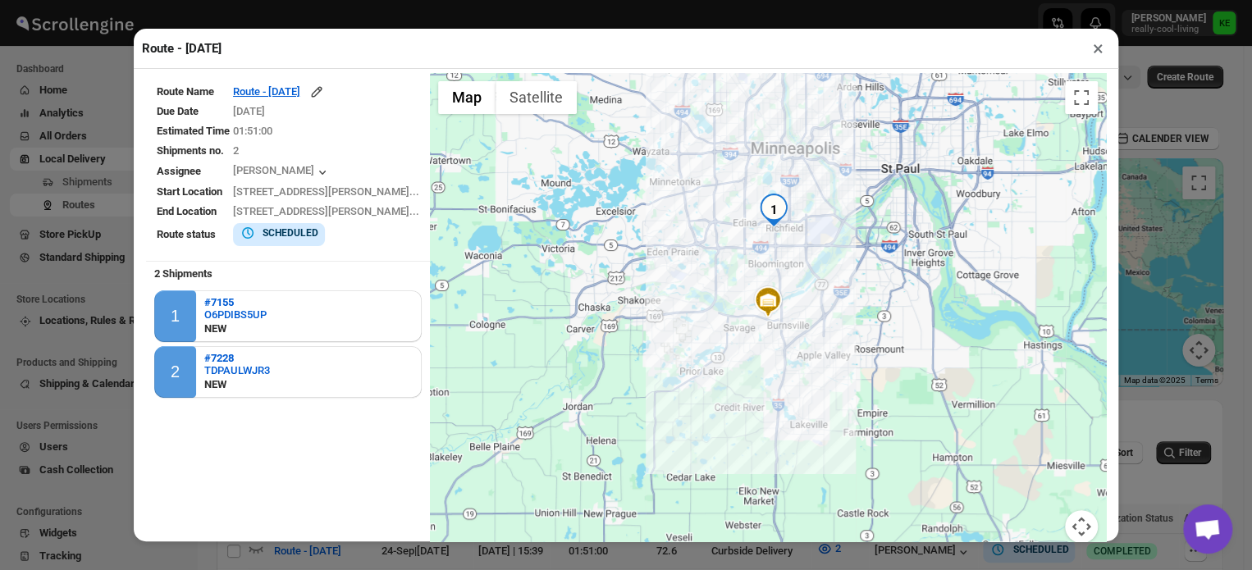
click at [1097, 53] on button "×" at bounding box center [1099, 48] width 24 height 23
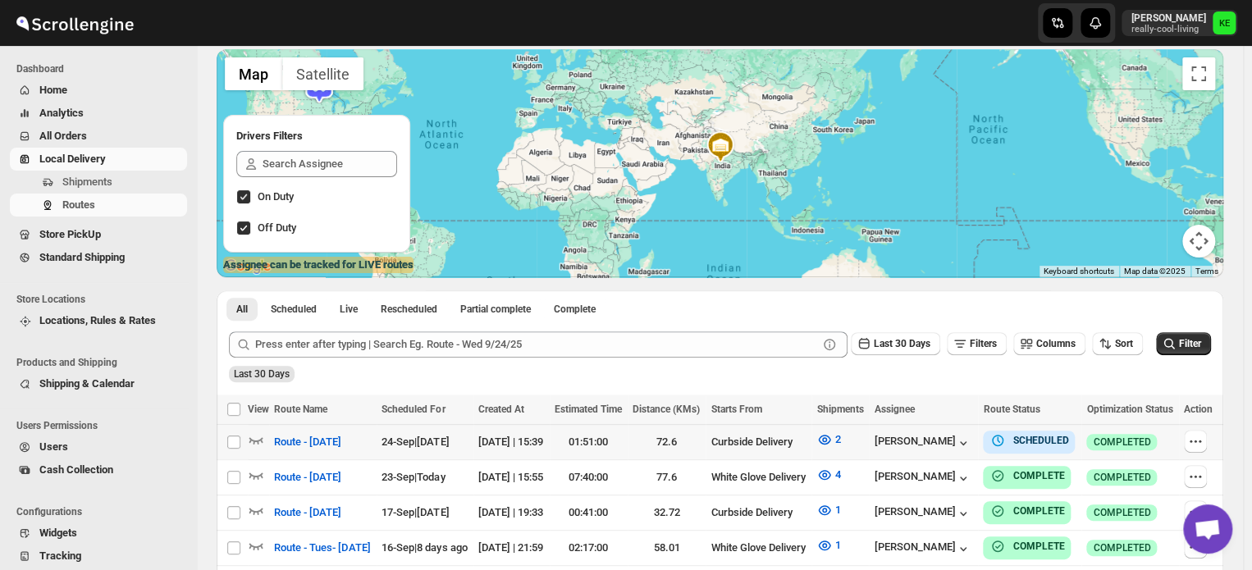
scroll to position [128, 0]
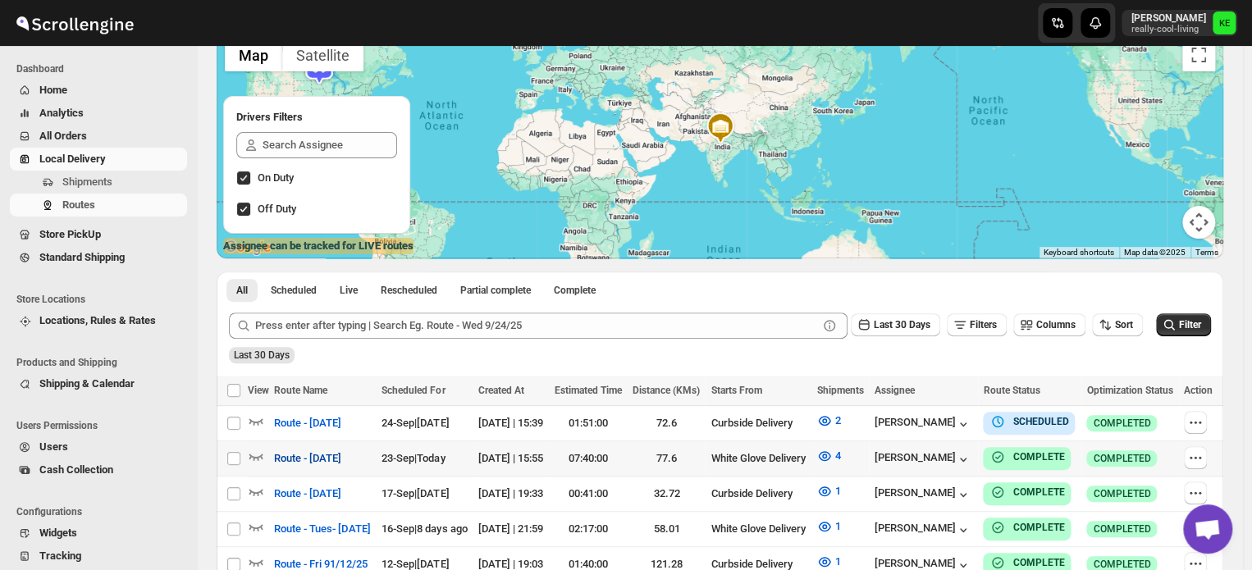
click at [341, 460] on span "Route - [DATE]" at bounding box center [307, 459] width 67 height 16
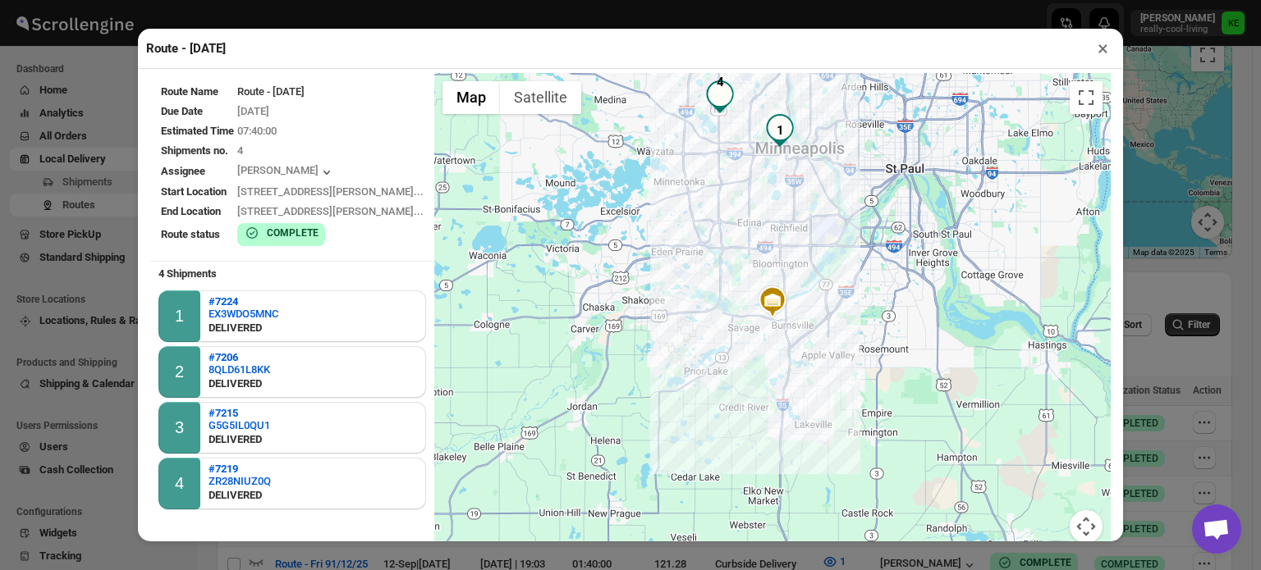
click at [1100, 53] on button "×" at bounding box center [1103, 48] width 24 height 23
